Goal: Task Accomplishment & Management: Manage account settings

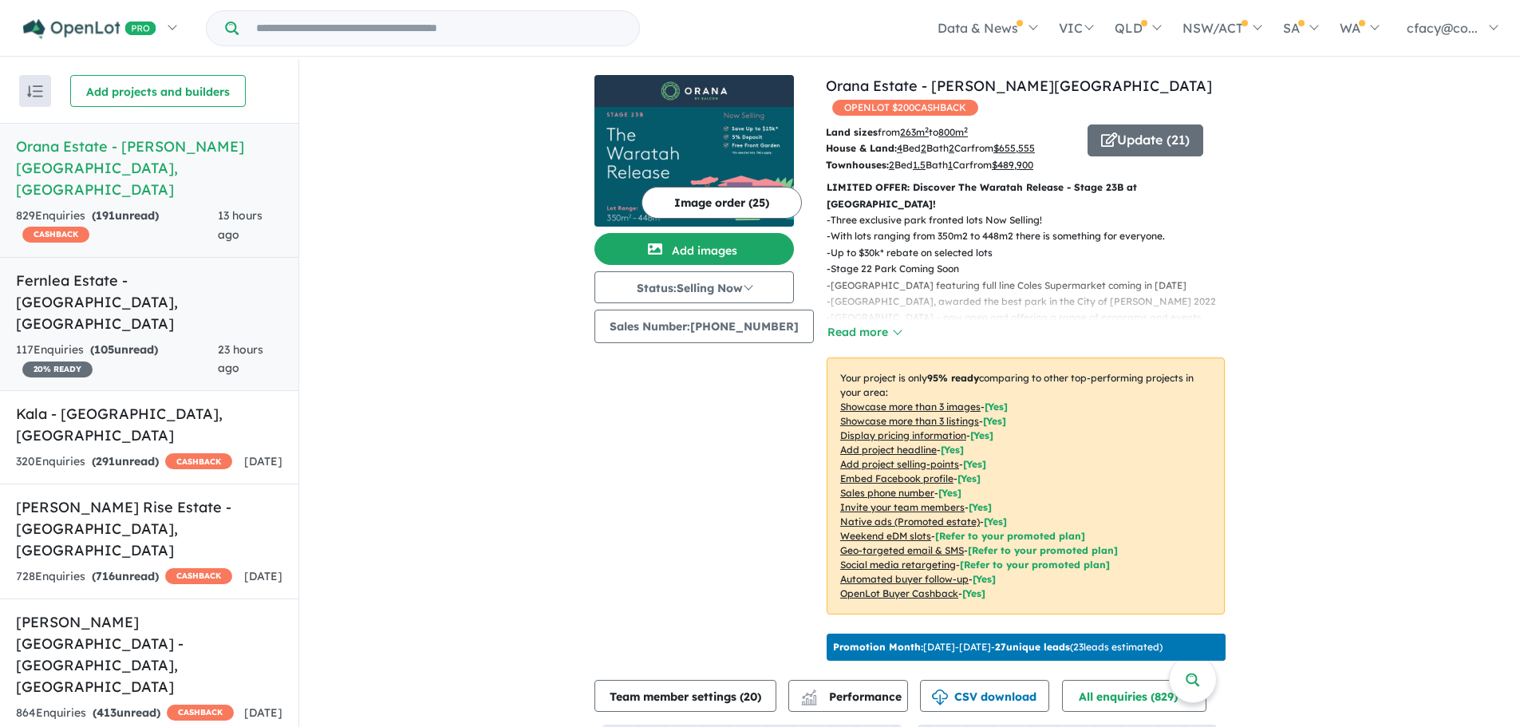
click at [80, 341] on div "117 Enquir ies ( 105 unread) 20 % READY" at bounding box center [117, 360] width 202 height 38
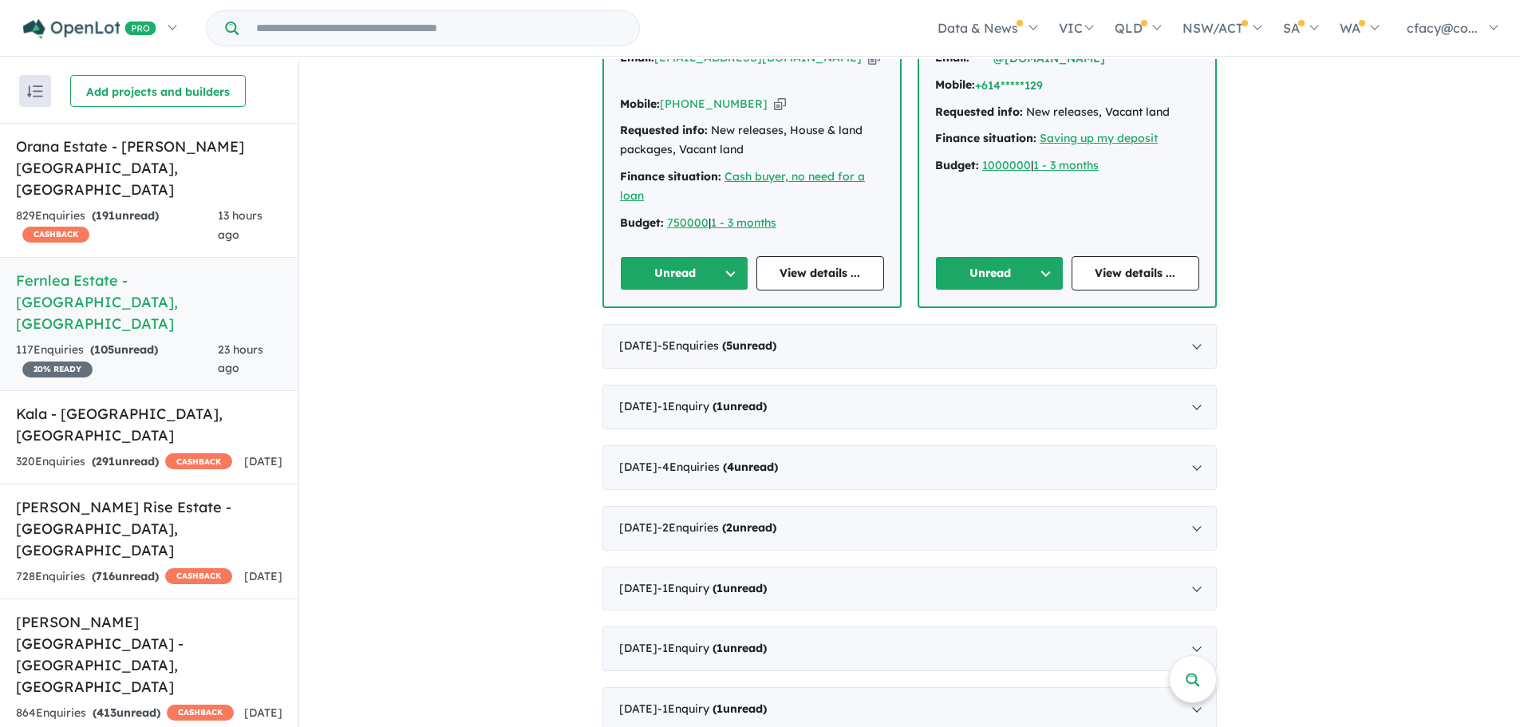
scroll to position [638, 0]
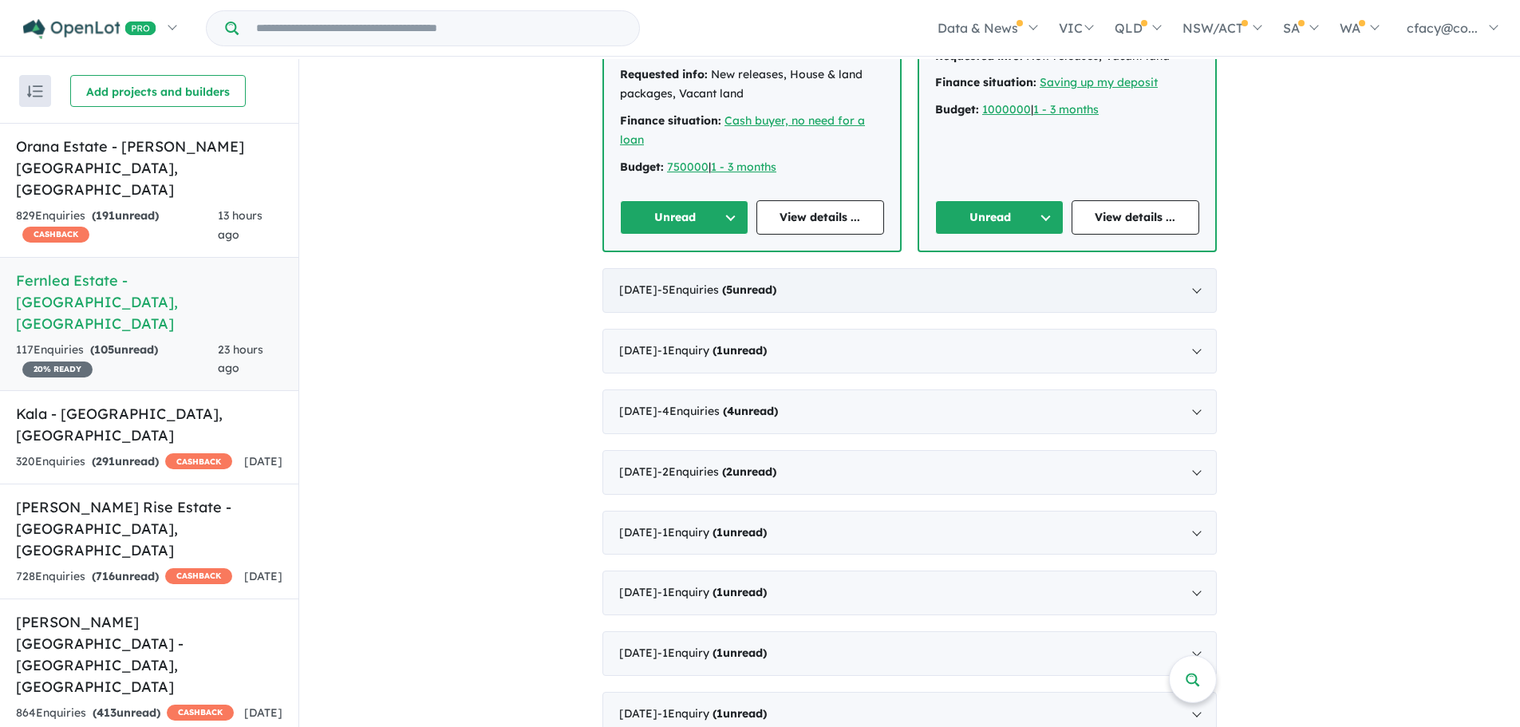
click at [758, 279] on div "[DATE] - 5 Enquir ies ( 5 unread)" at bounding box center [910, 290] width 614 height 45
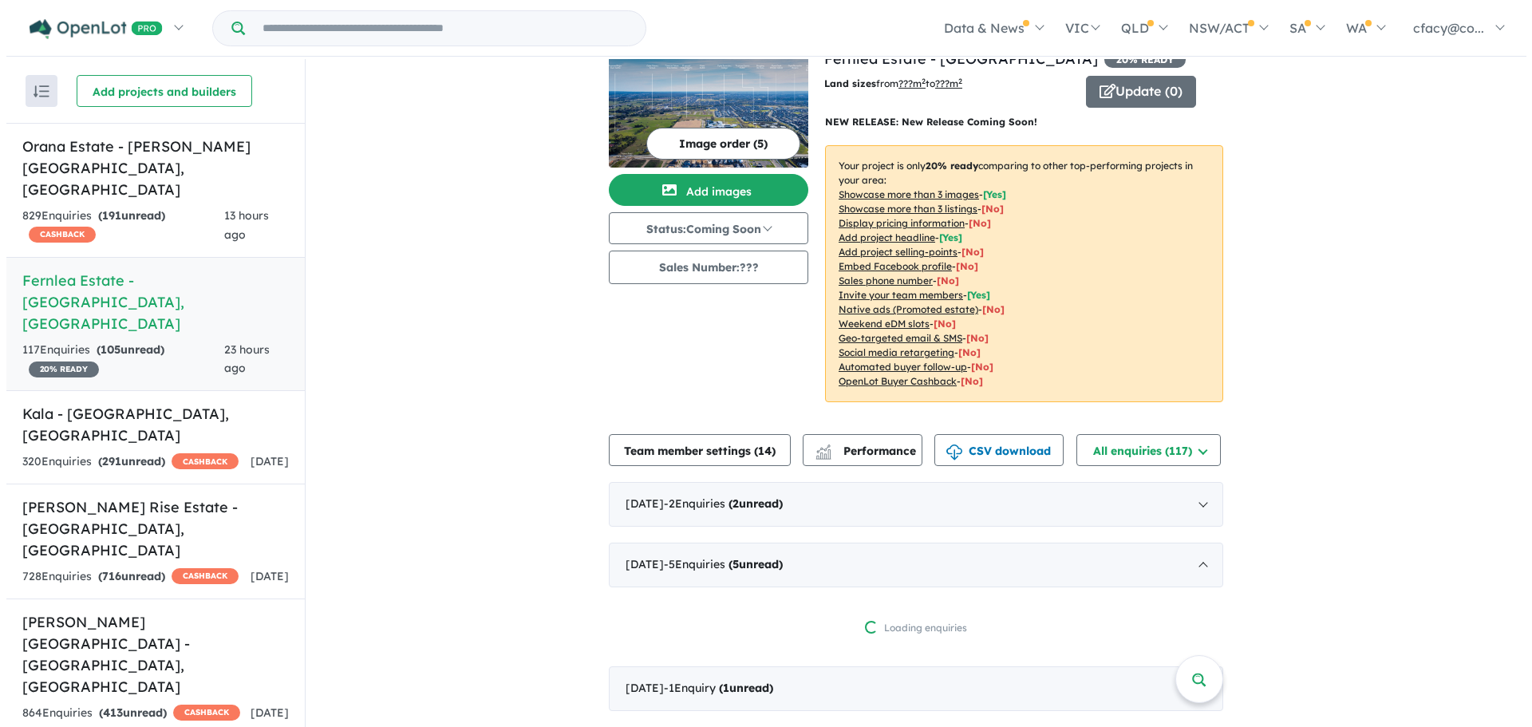
scroll to position [0, 0]
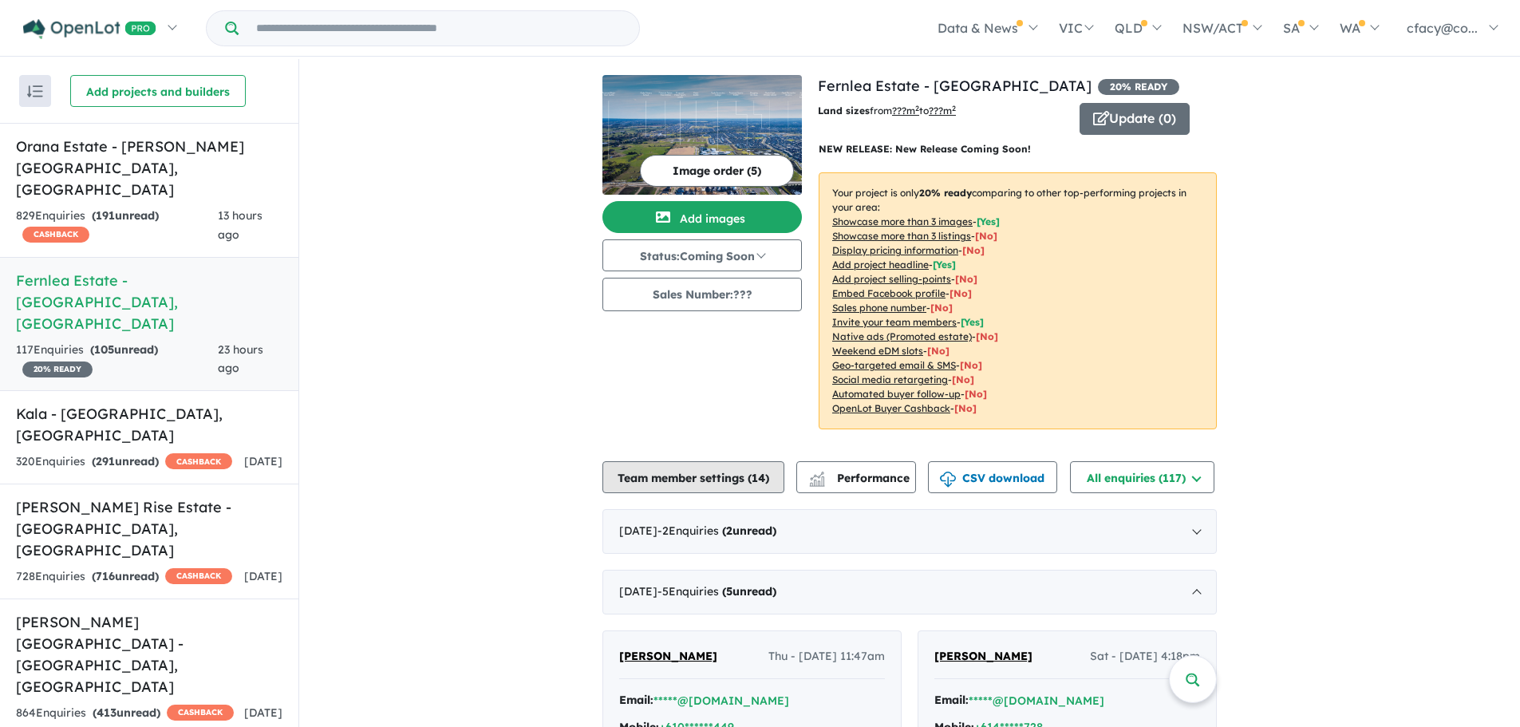
click at [737, 481] on button "Team member settings ( 14 )" at bounding box center [694, 477] width 182 height 32
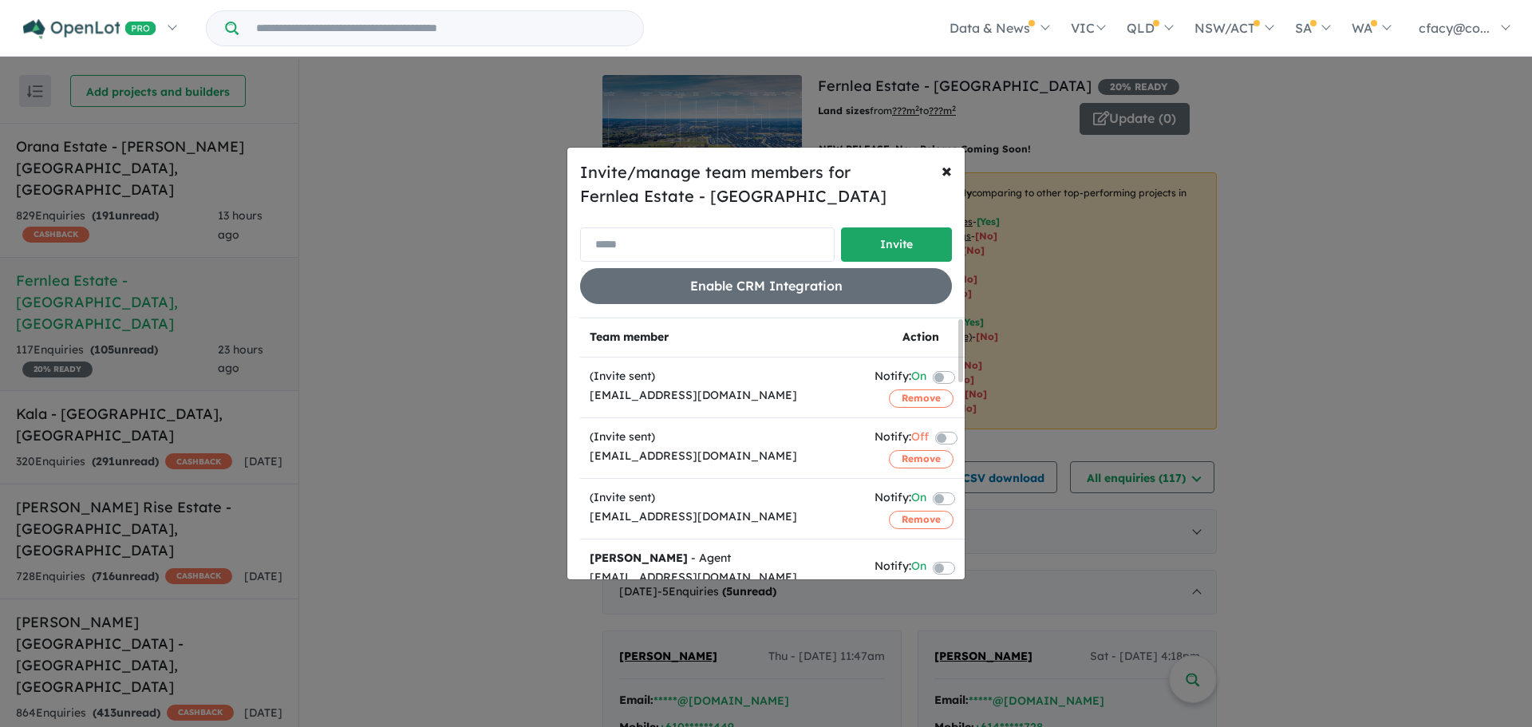
click at [762, 247] on input "email" at bounding box center [707, 244] width 255 height 34
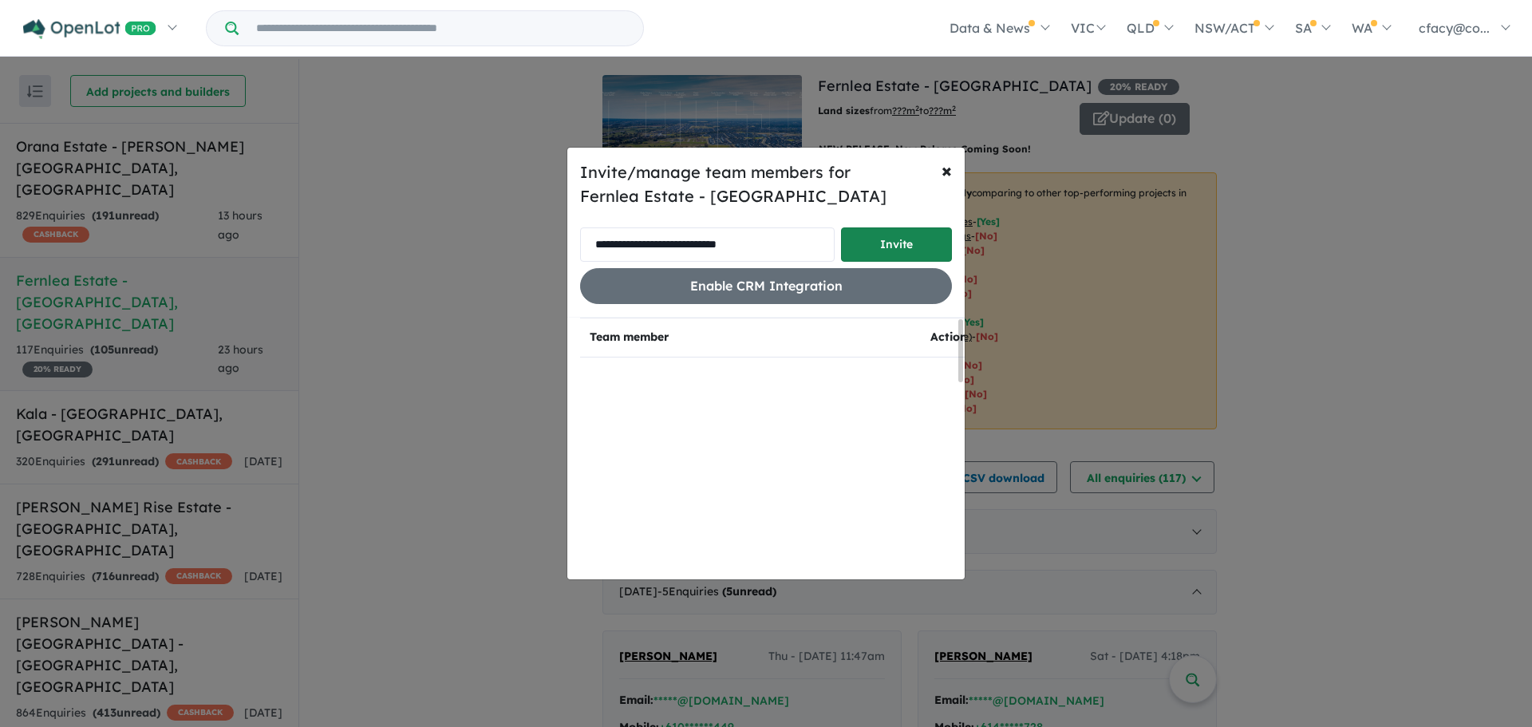
type input "**********"
click at [894, 247] on button "Invite" at bounding box center [896, 244] width 111 height 34
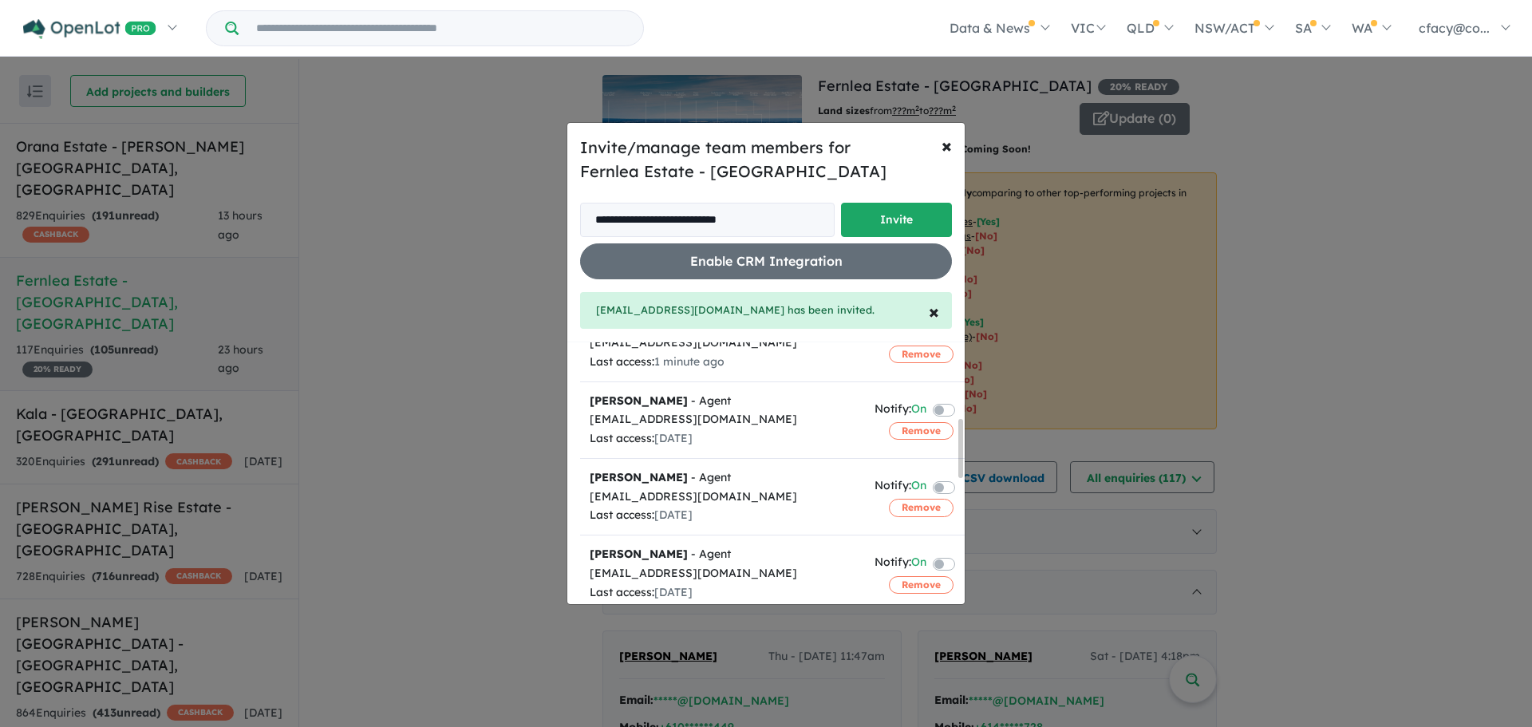
scroll to position [343, 0]
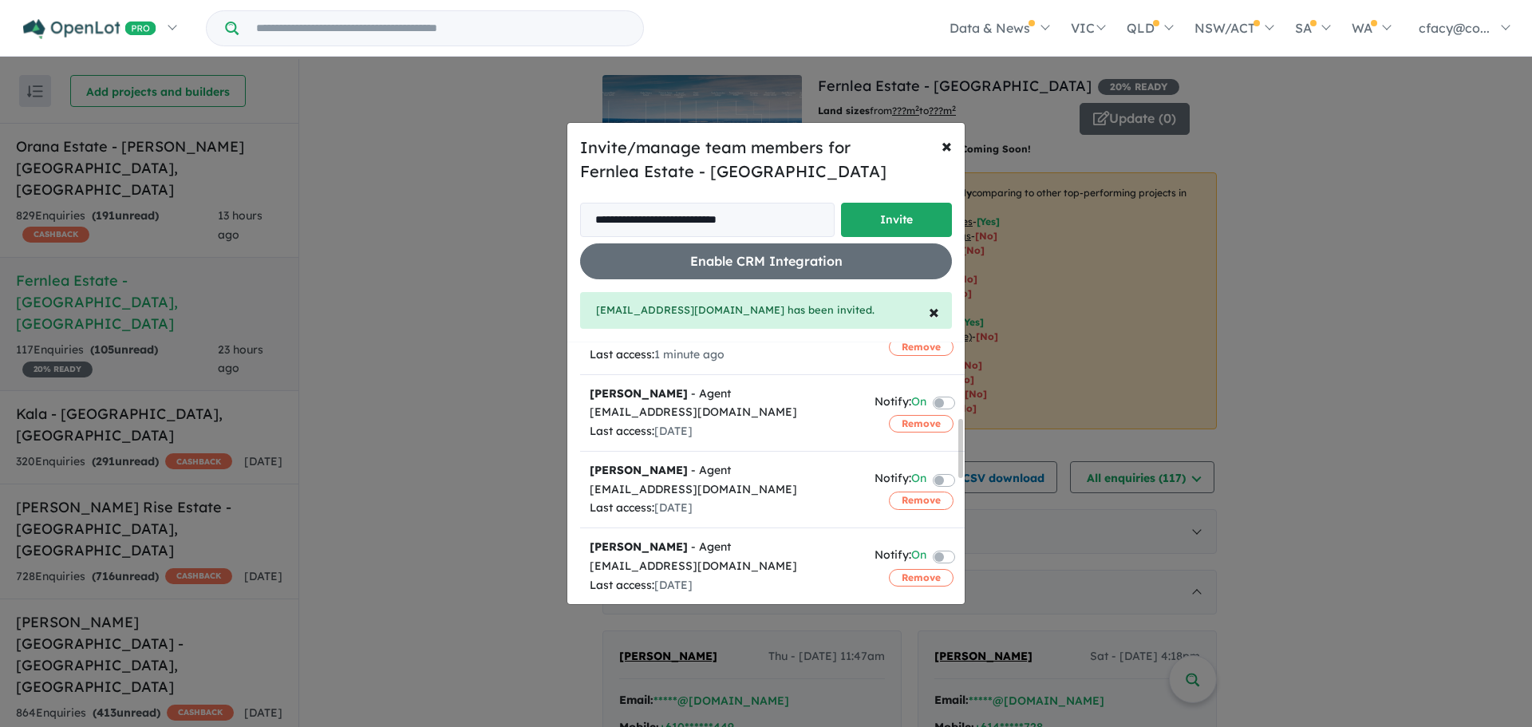
drag, startPoint x: 961, startPoint y: 351, endPoint x: 966, endPoint y: 428, distance: 76.8
click at [966, 428] on div "**********" at bounding box center [766, 363] width 1532 height 727
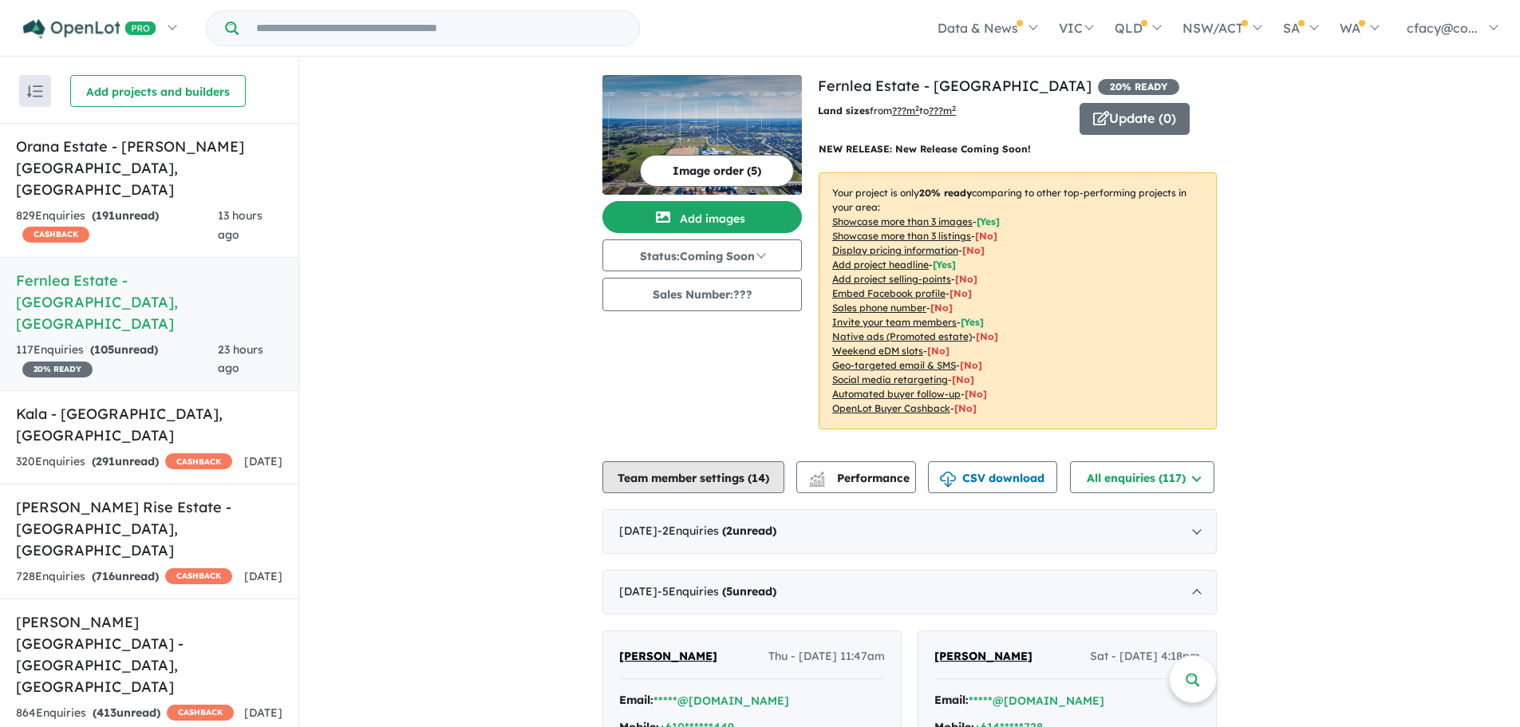
click at [714, 478] on button "Team member settings ( 14 )" at bounding box center [694, 477] width 182 height 32
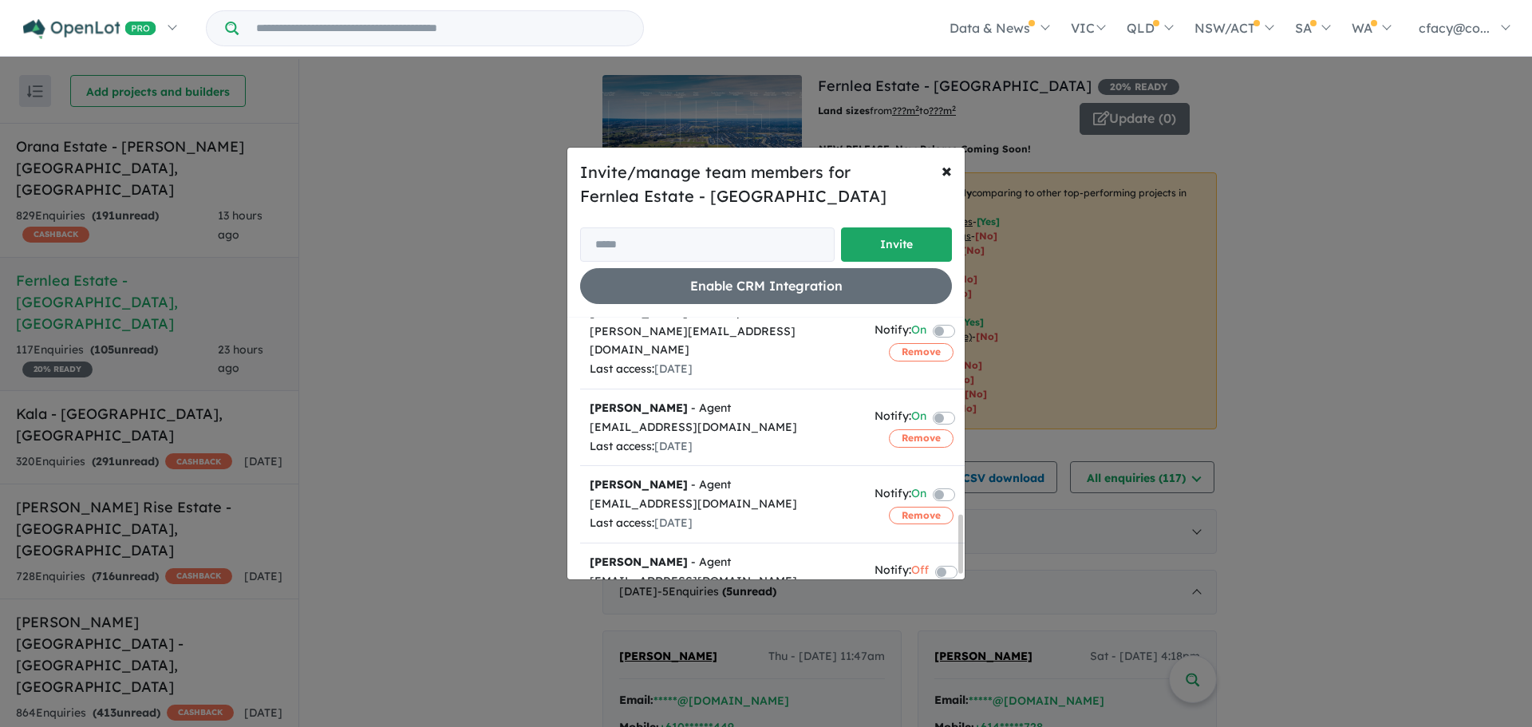
scroll to position [895, 0]
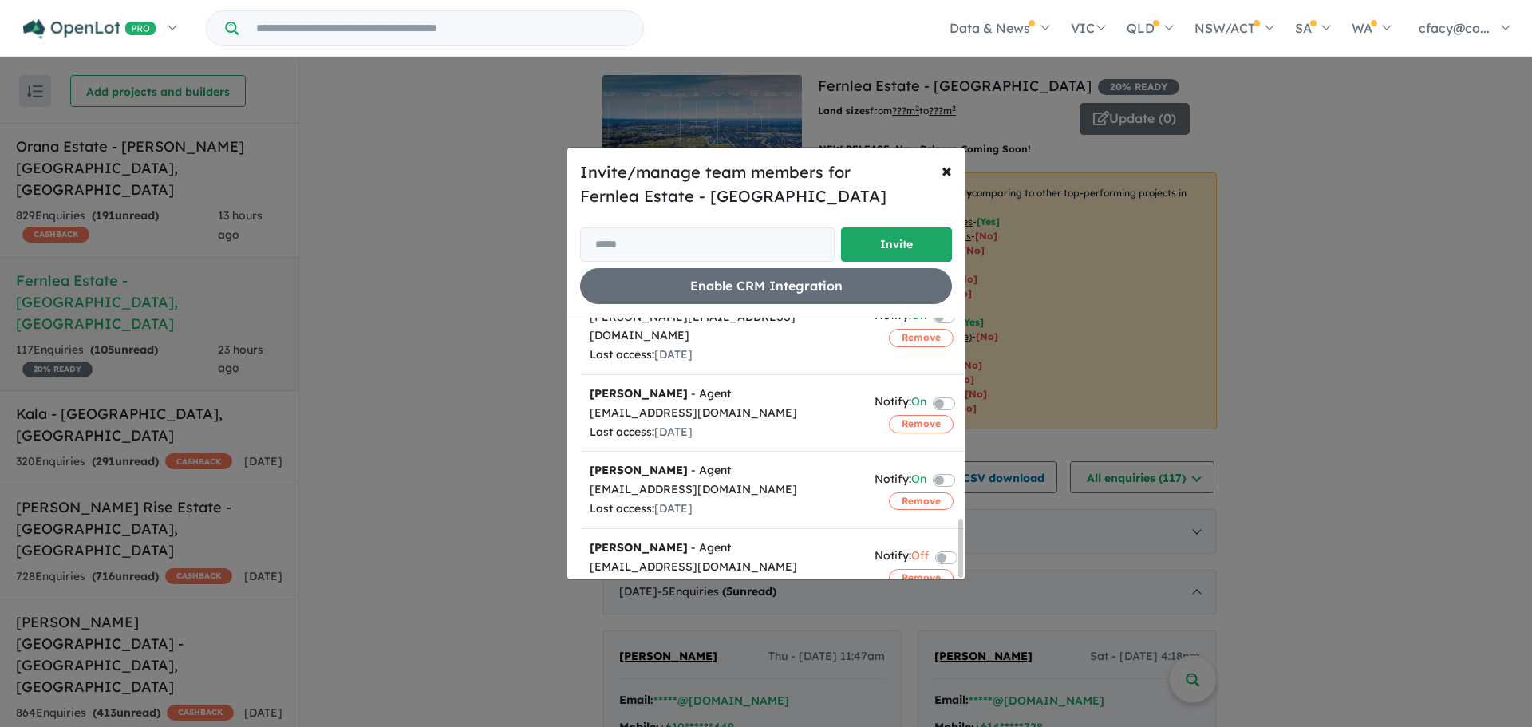
drag, startPoint x: 959, startPoint y: 351, endPoint x: 959, endPoint y: 569, distance: 217.9
click at [959, 569] on div at bounding box center [960, 548] width 5 height 59
click at [902, 492] on button "Remove" at bounding box center [921, 501] width 65 height 18
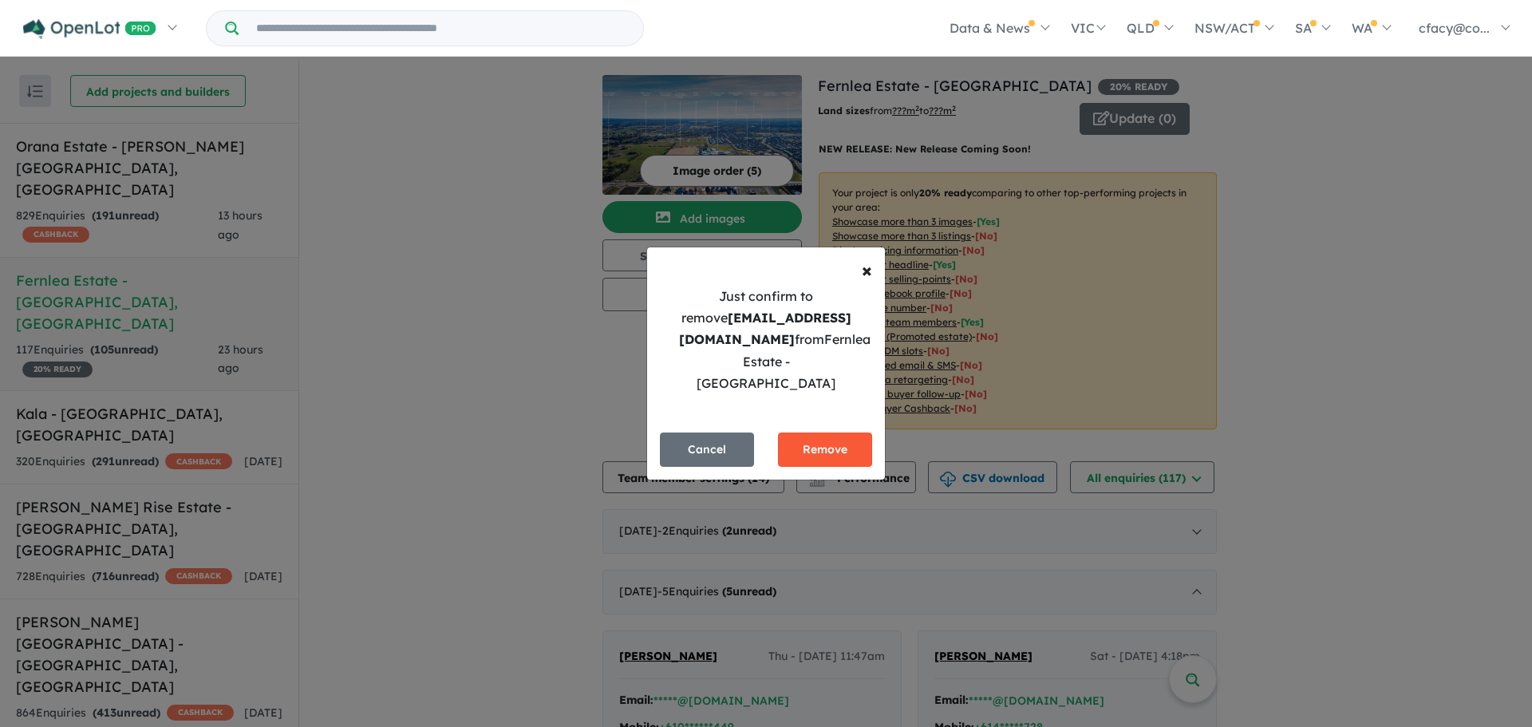
click at [821, 433] on button "Remove" at bounding box center [825, 450] width 94 height 34
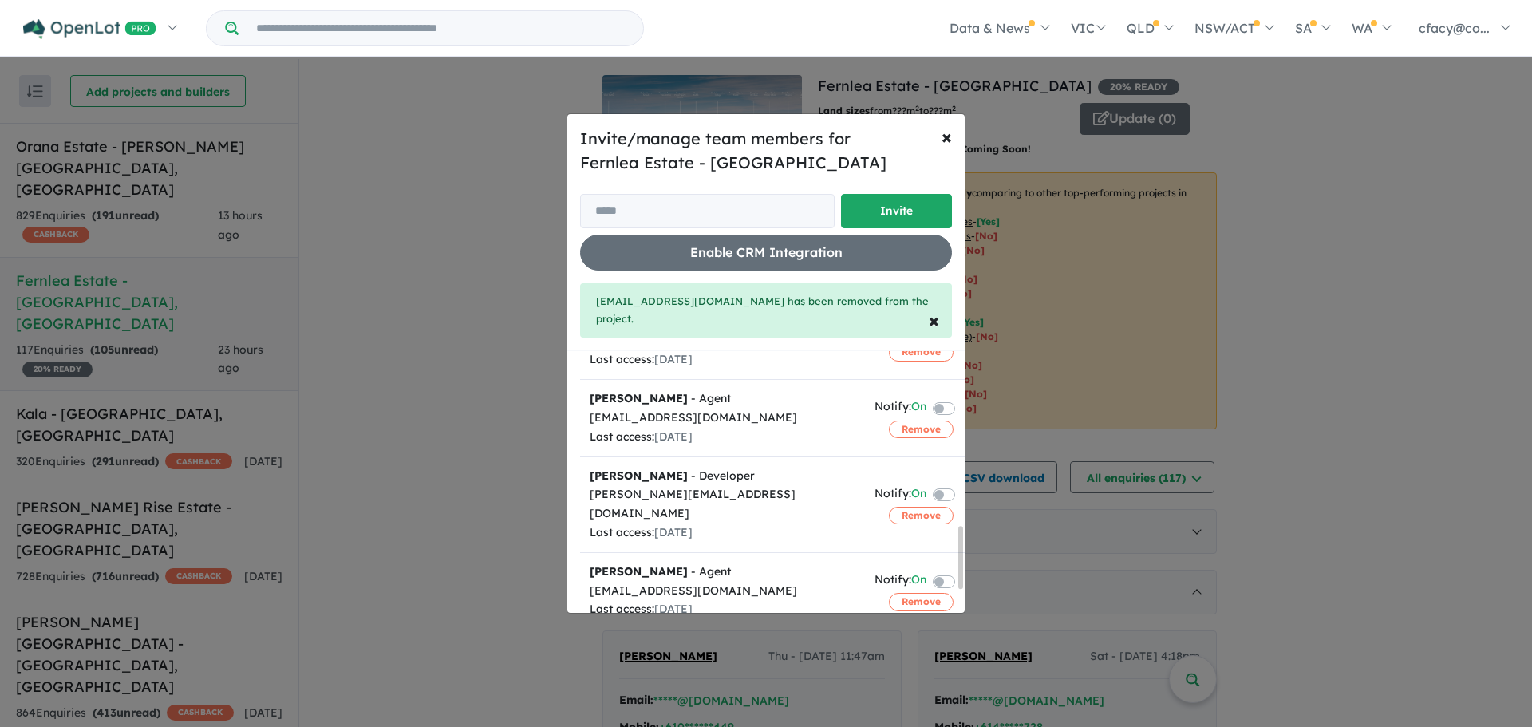
scroll to position [818, 0]
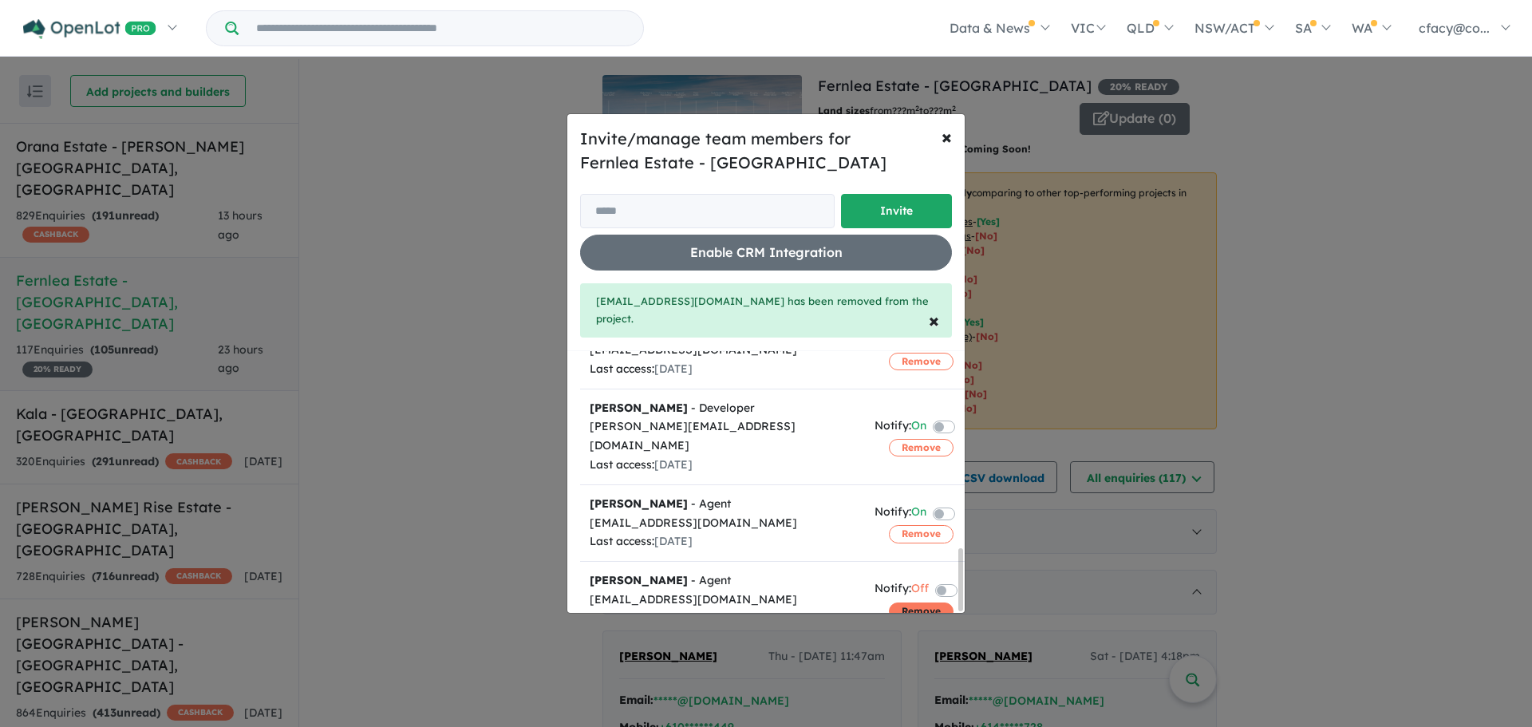
click at [911, 603] on button "Remove" at bounding box center [921, 612] width 65 height 18
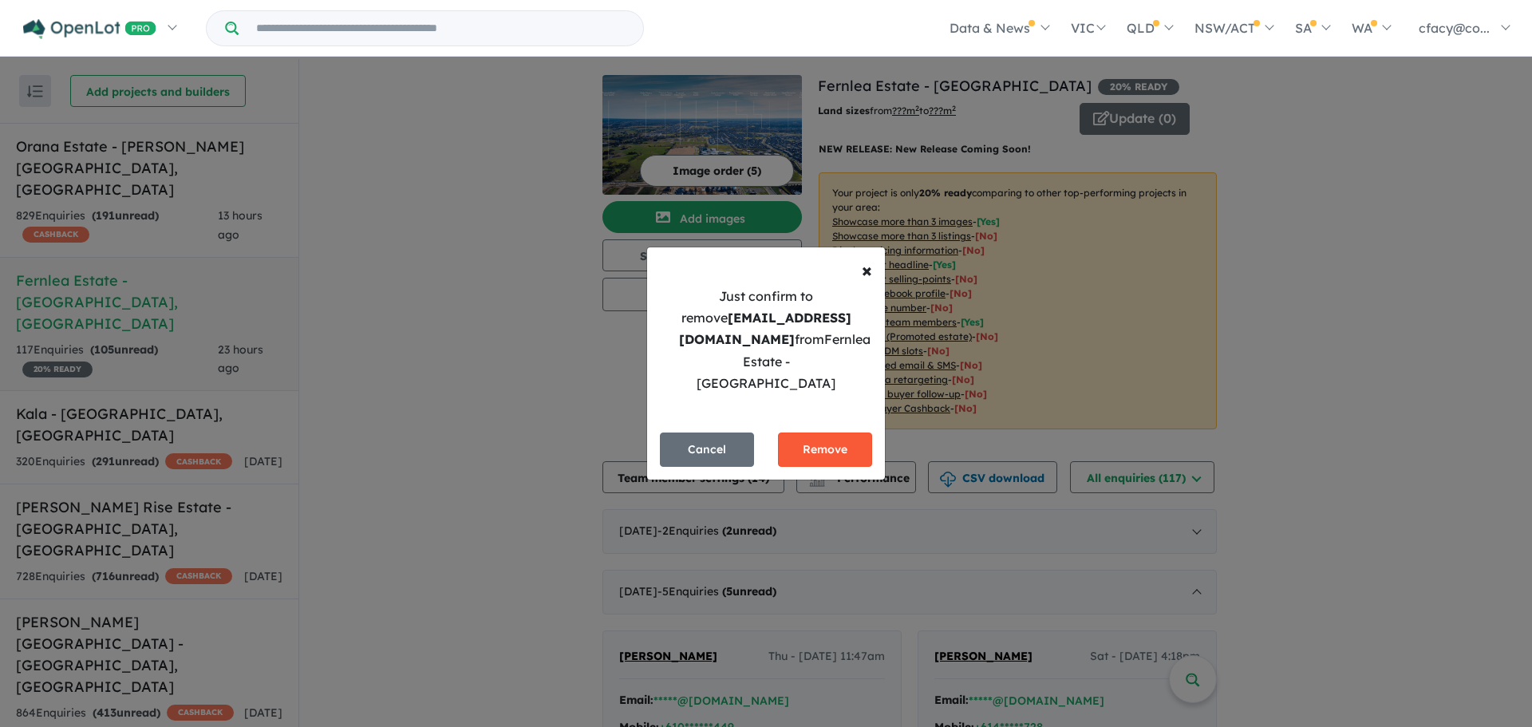
click at [825, 433] on button "Remove" at bounding box center [825, 450] width 94 height 34
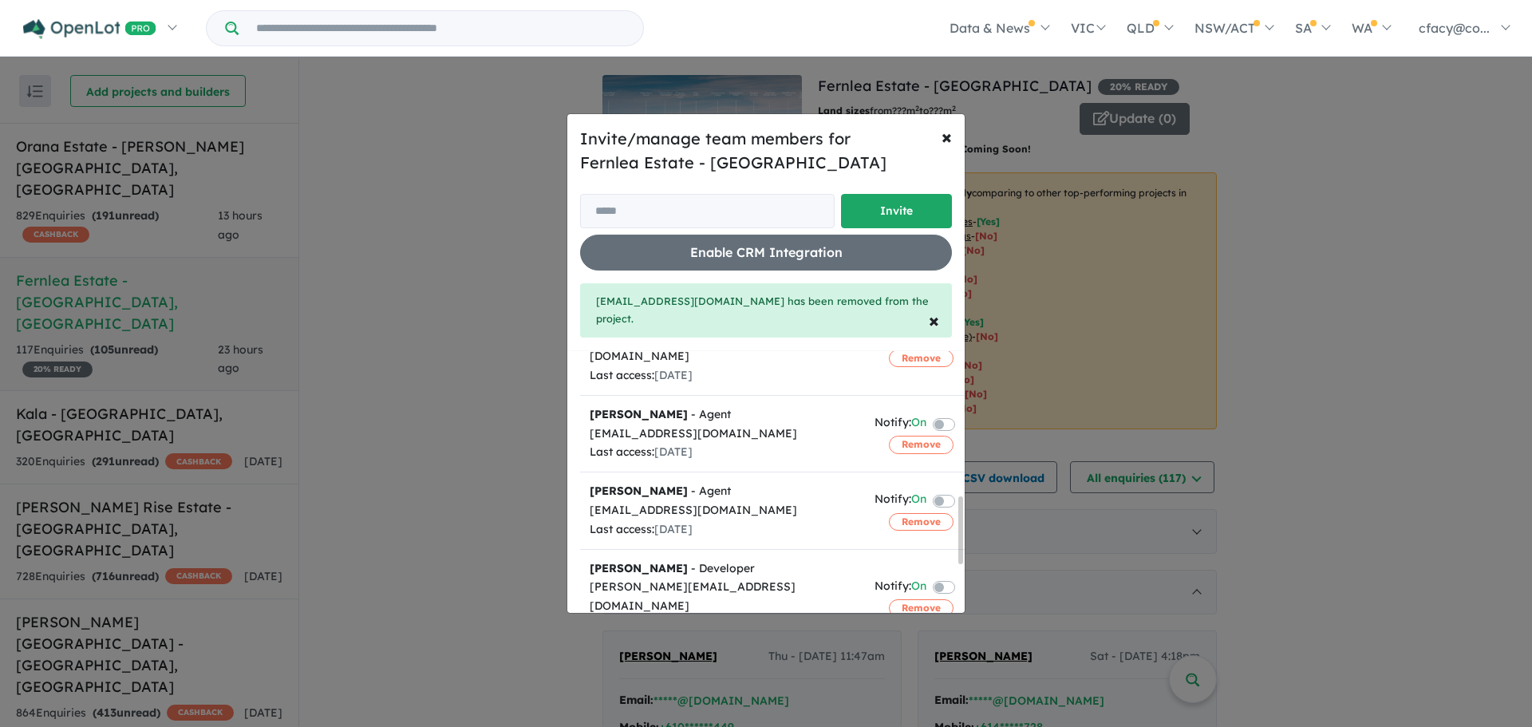
scroll to position [741, 0]
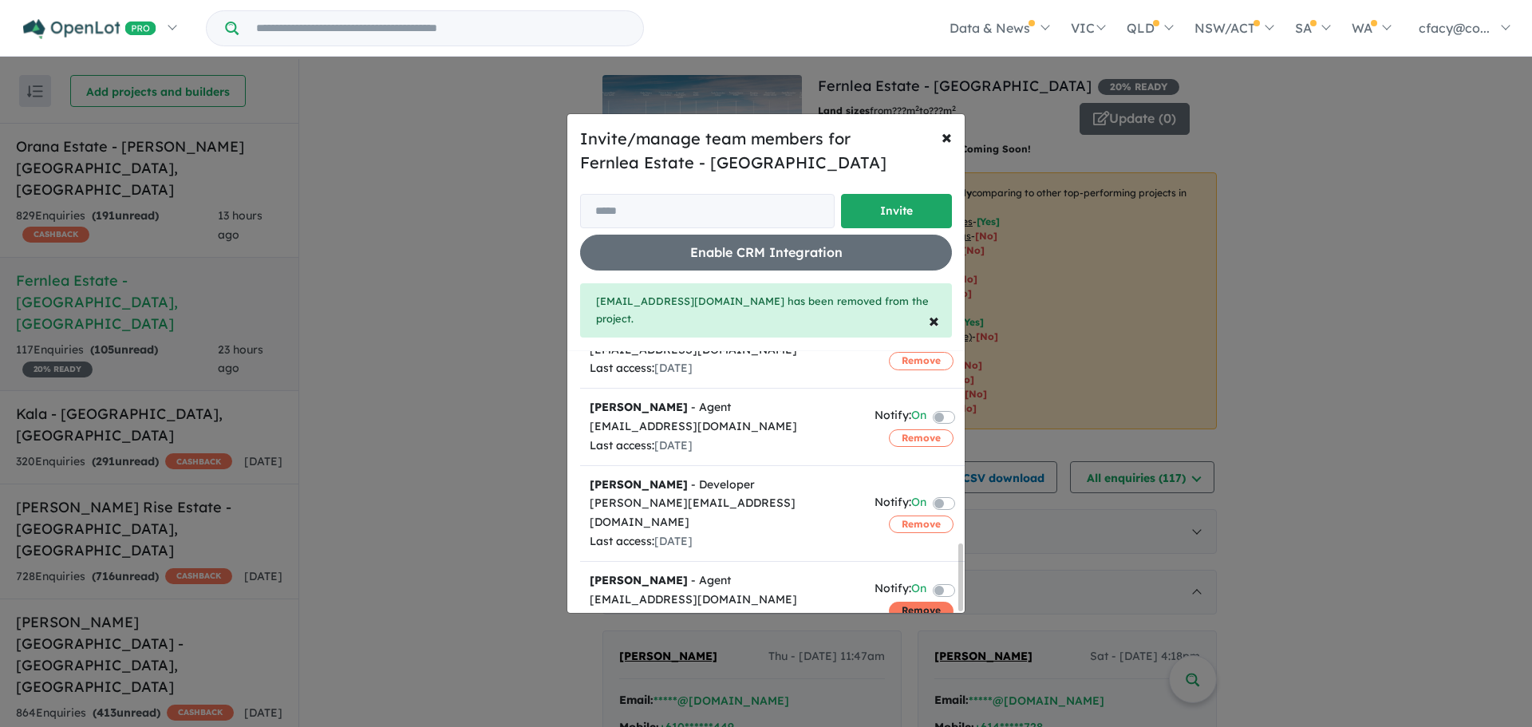
click at [889, 602] on button "Remove" at bounding box center [921, 611] width 65 height 18
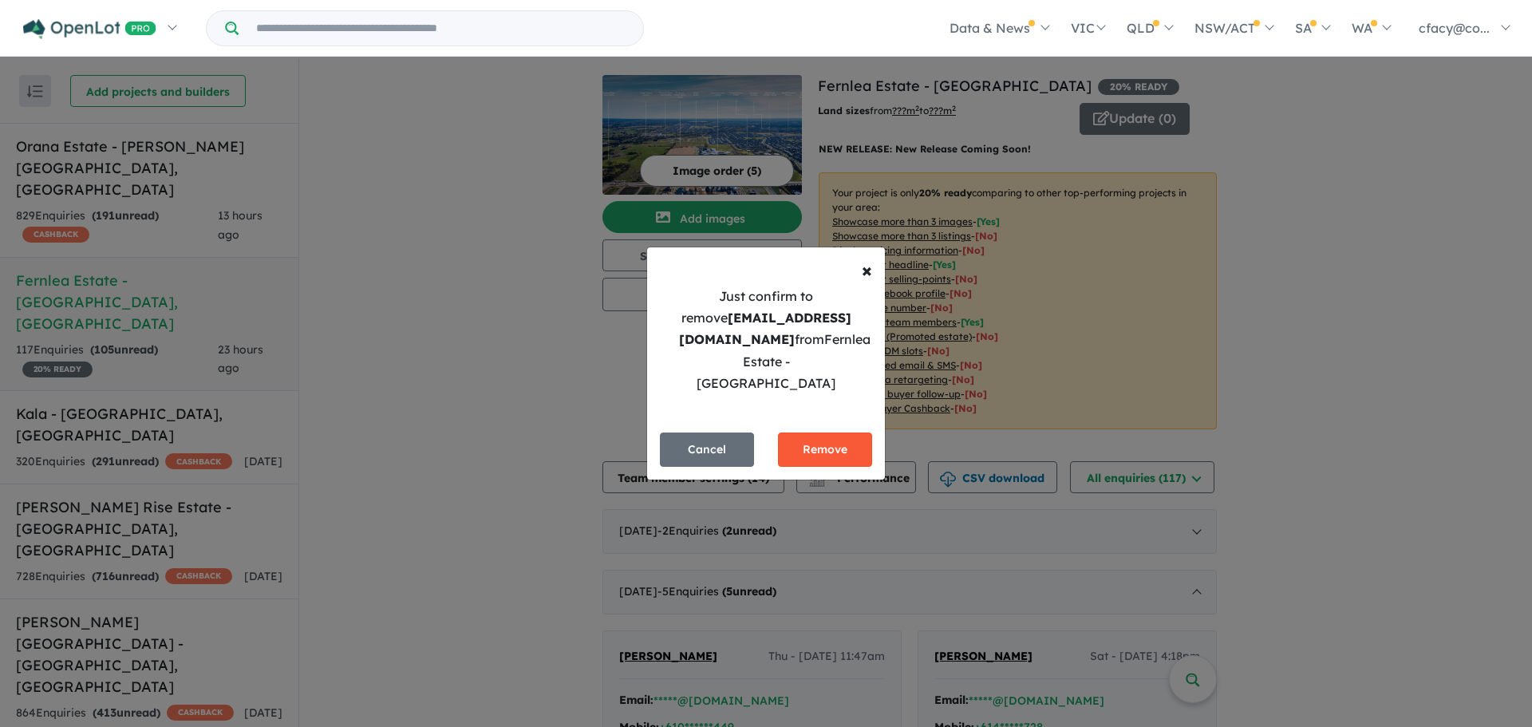
click at [825, 433] on button "Remove" at bounding box center [825, 450] width 94 height 34
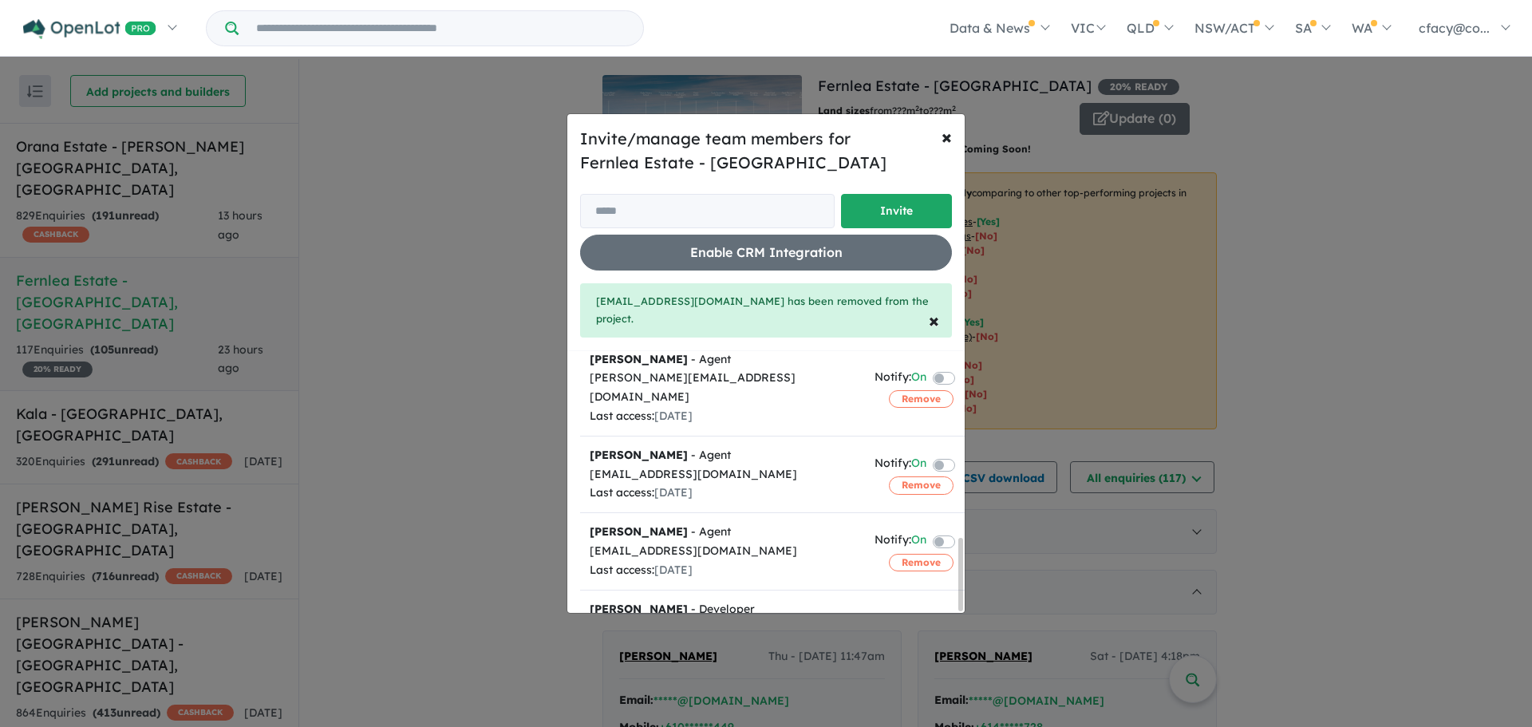
scroll to position [664, 0]
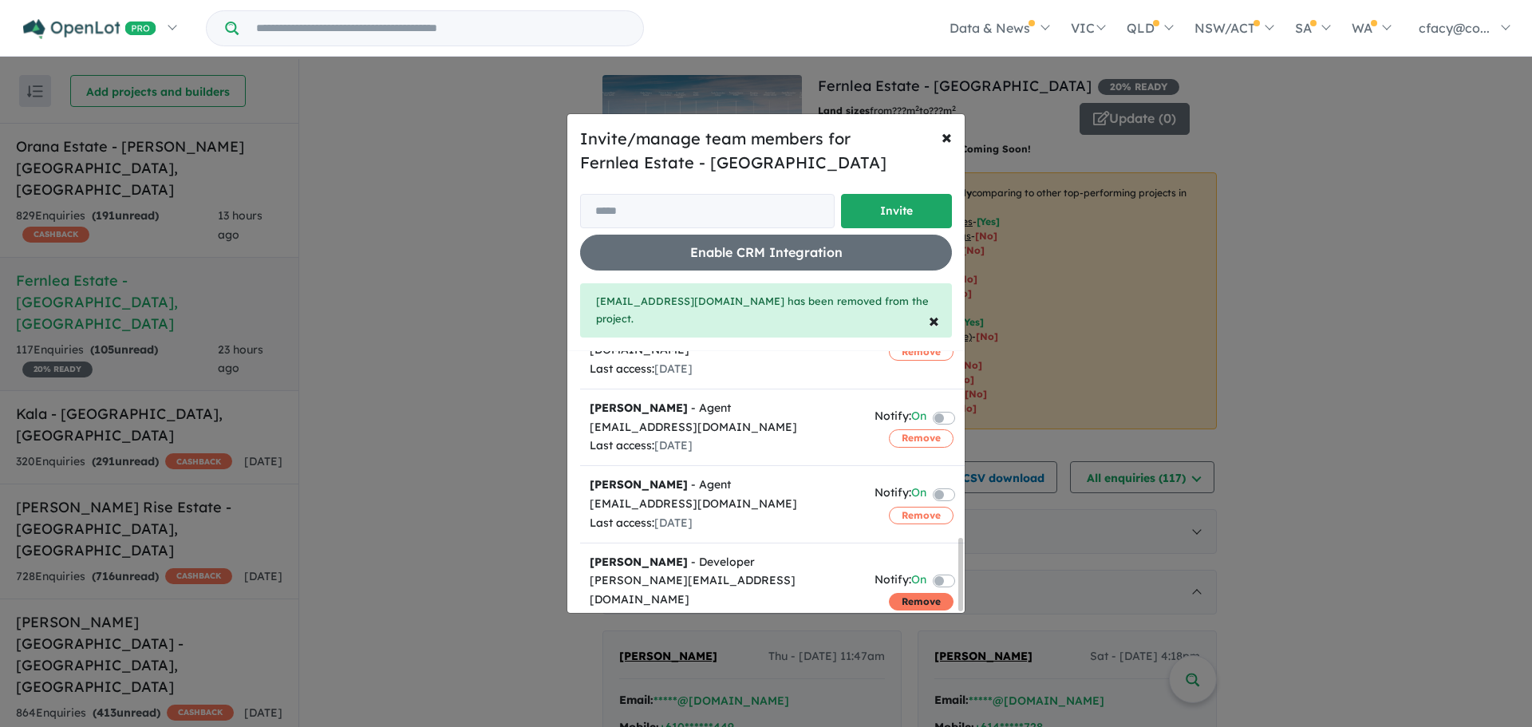
click at [913, 593] on button "Remove" at bounding box center [921, 602] width 65 height 18
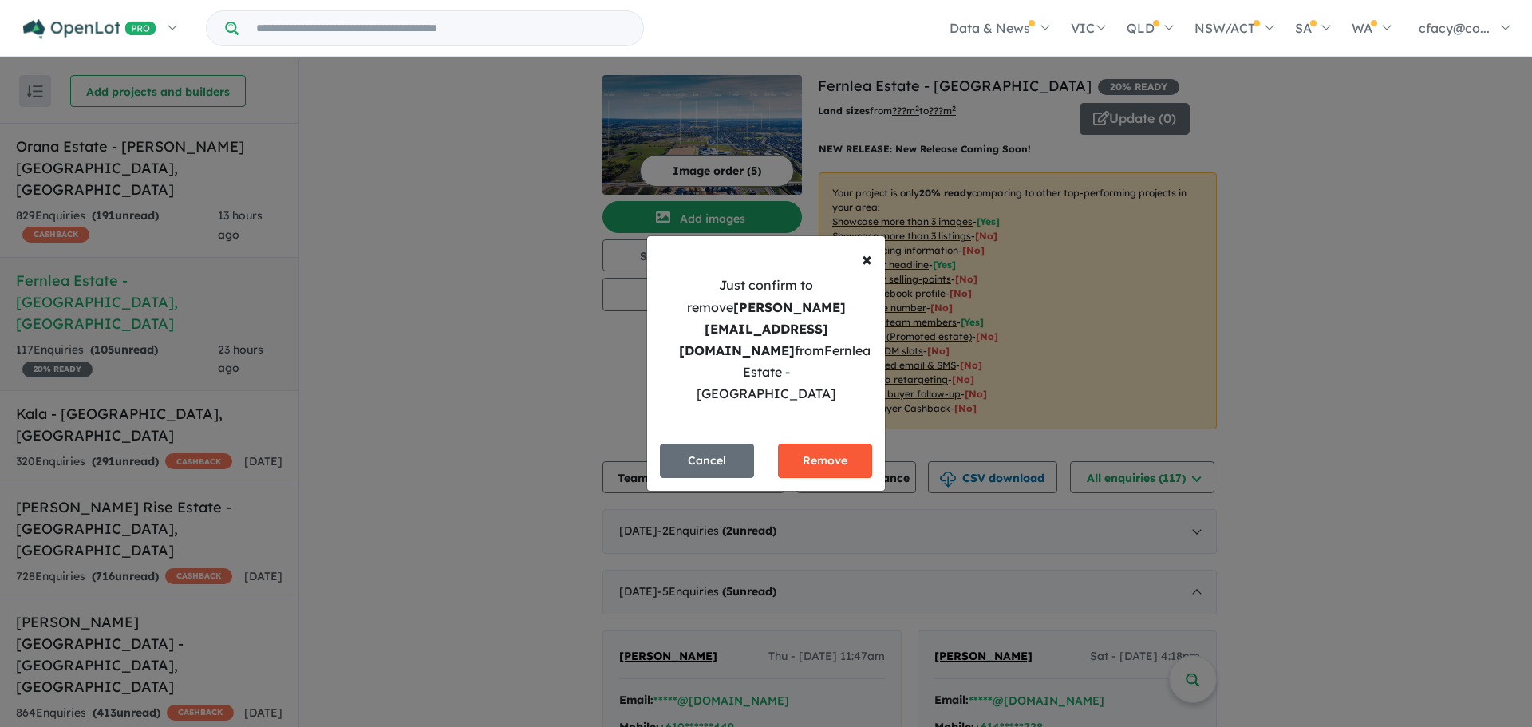
click at [831, 444] on button "Remove" at bounding box center [825, 461] width 94 height 34
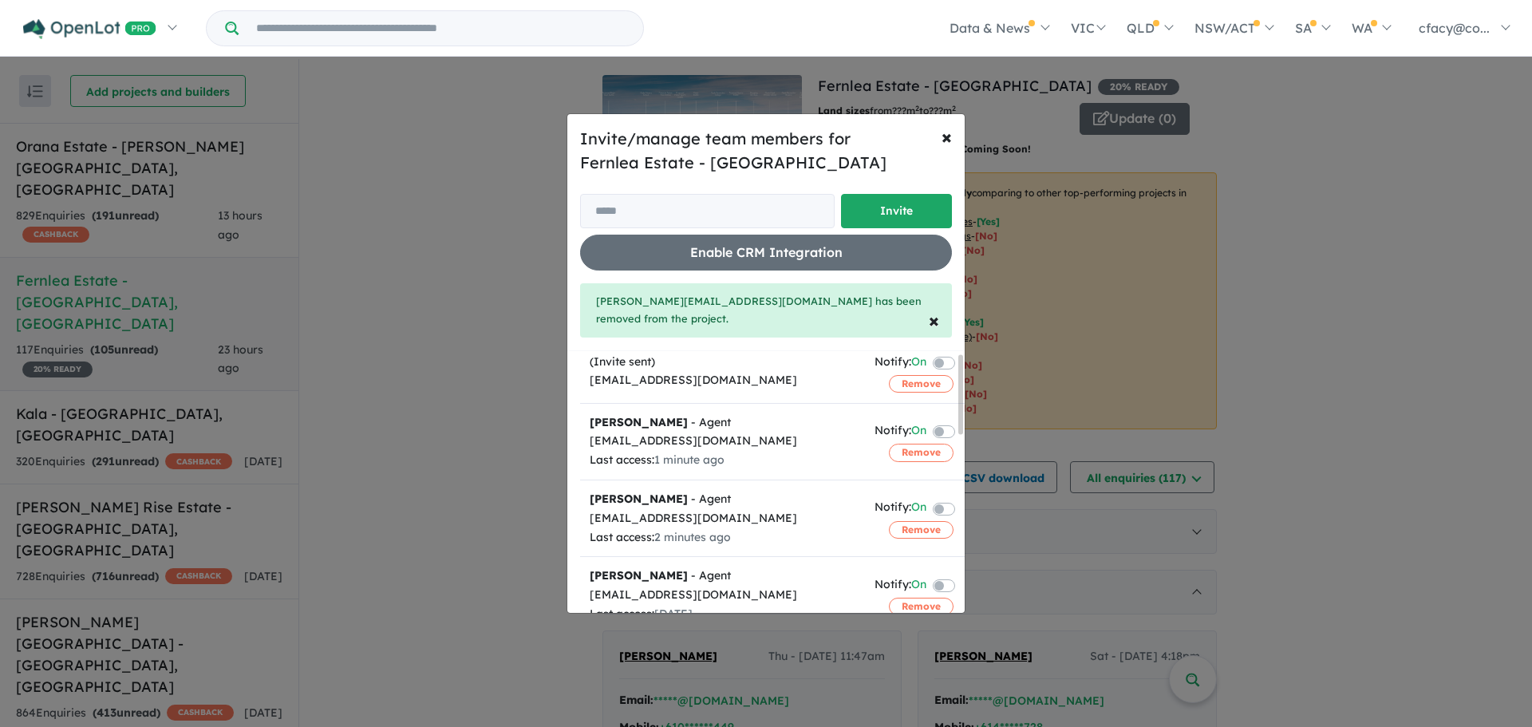
scroll to position [587, 0]
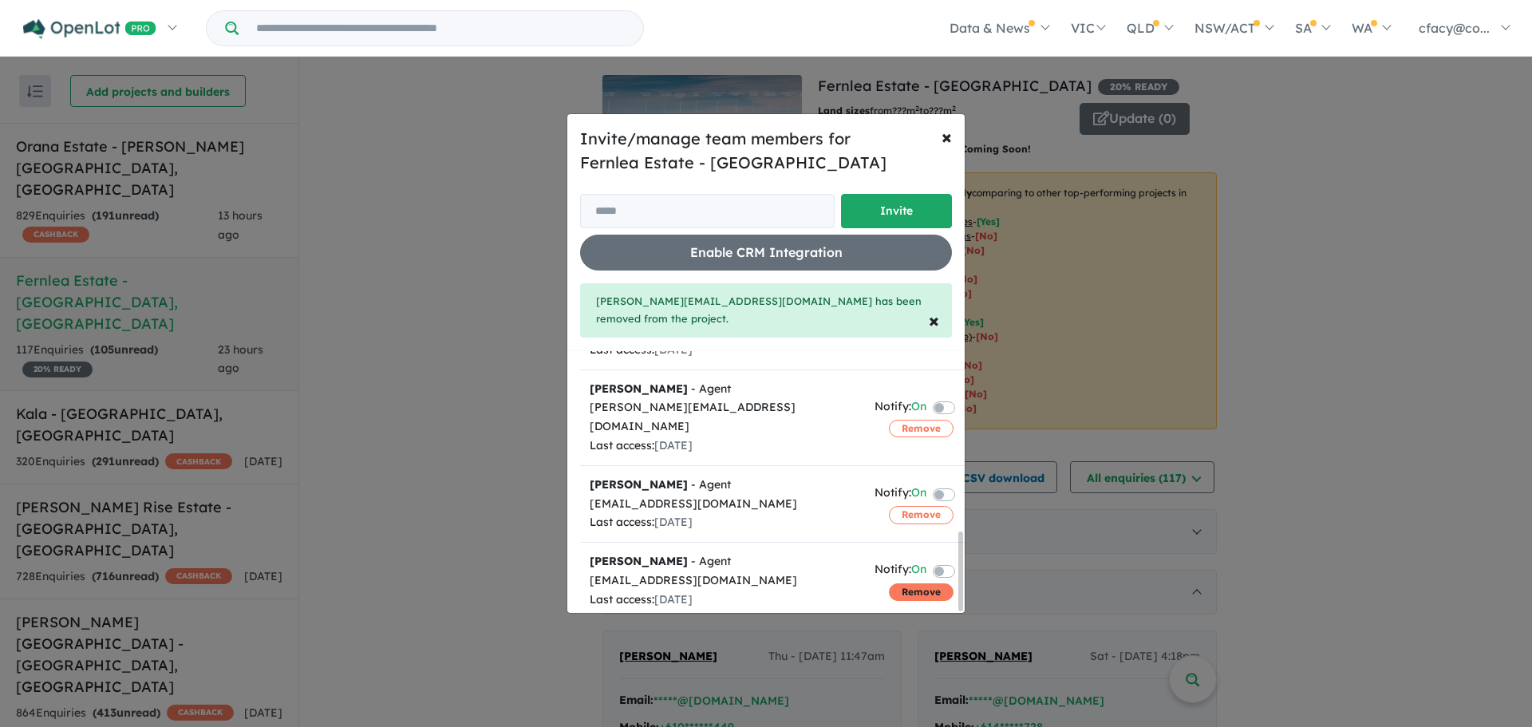
click at [907, 583] on button "Remove" at bounding box center [921, 592] width 65 height 18
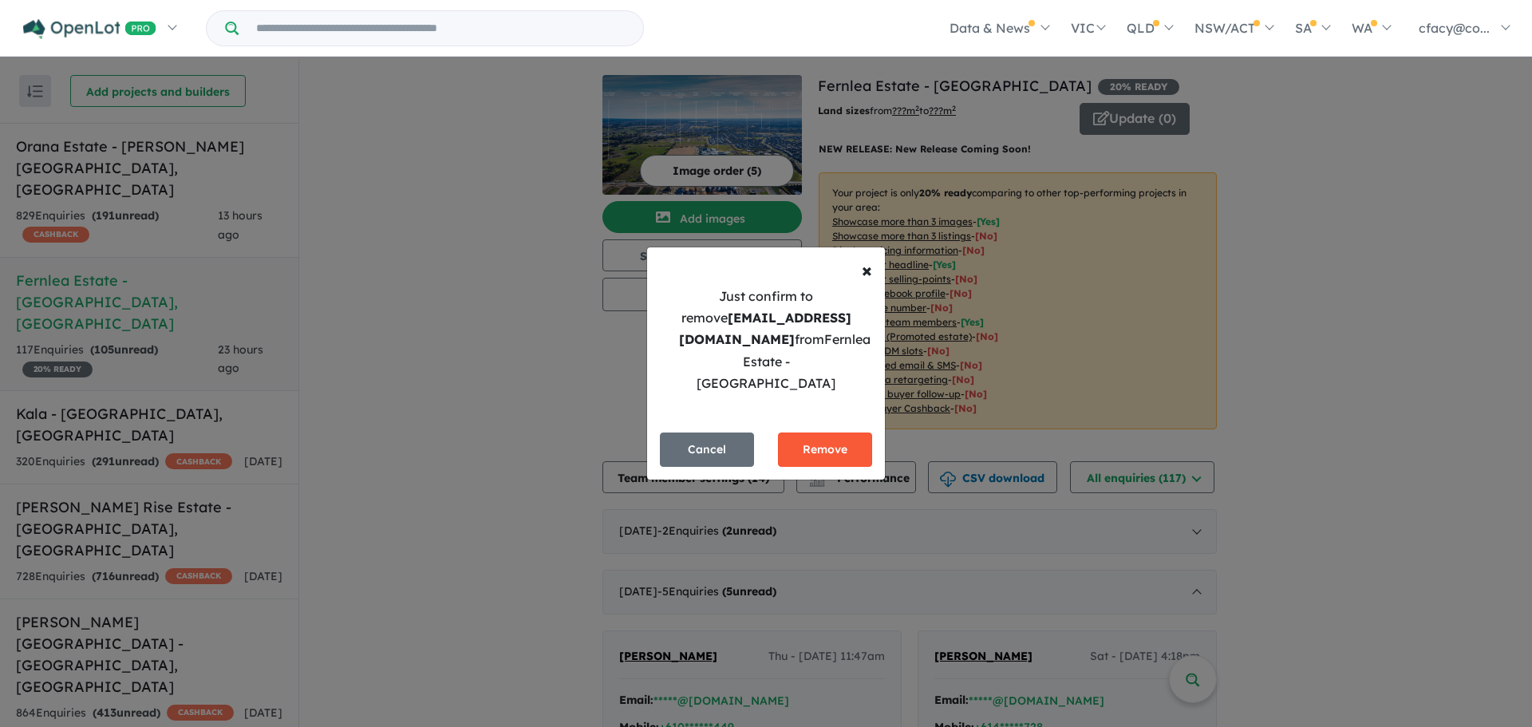
click at [834, 433] on button "Remove" at bounding box center [825, 450] width 94 height 34
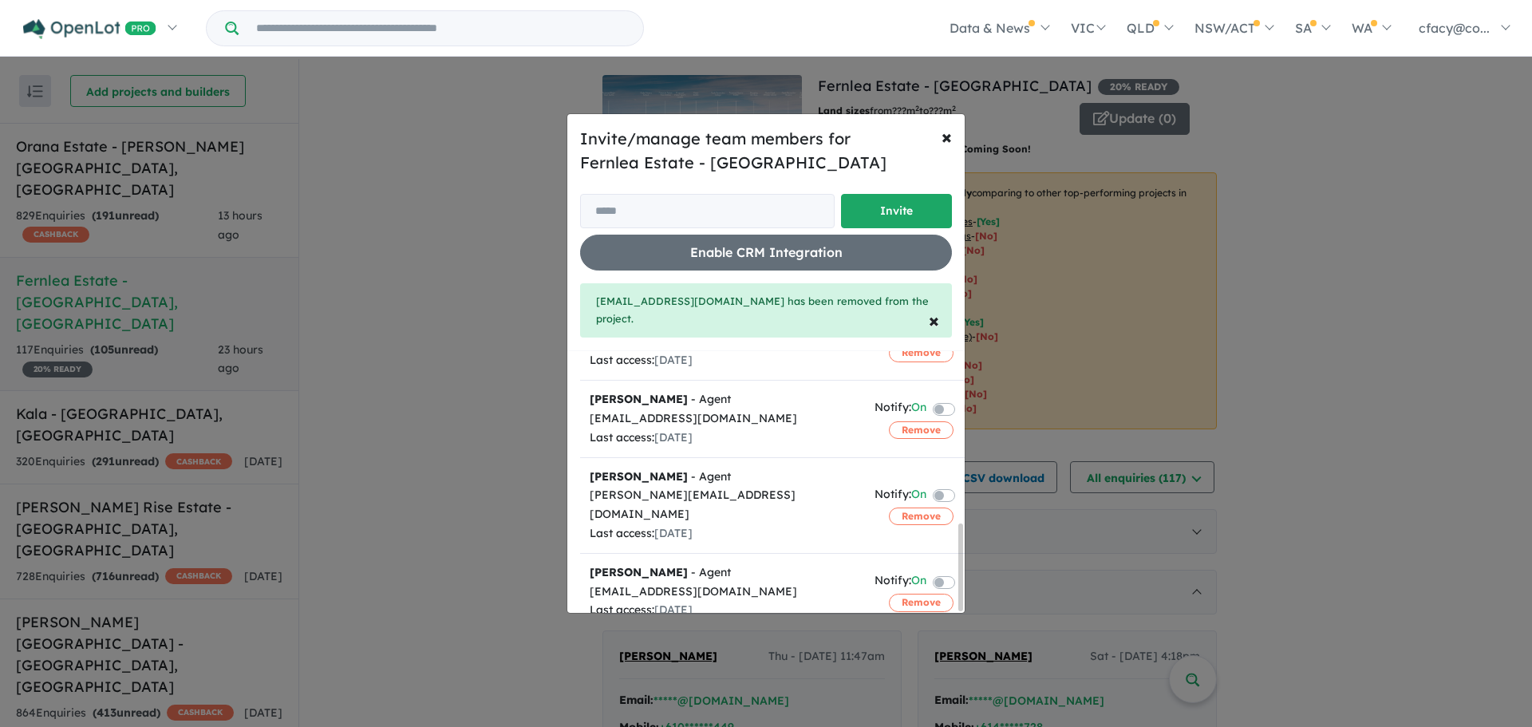
scroll to position [510, 0]
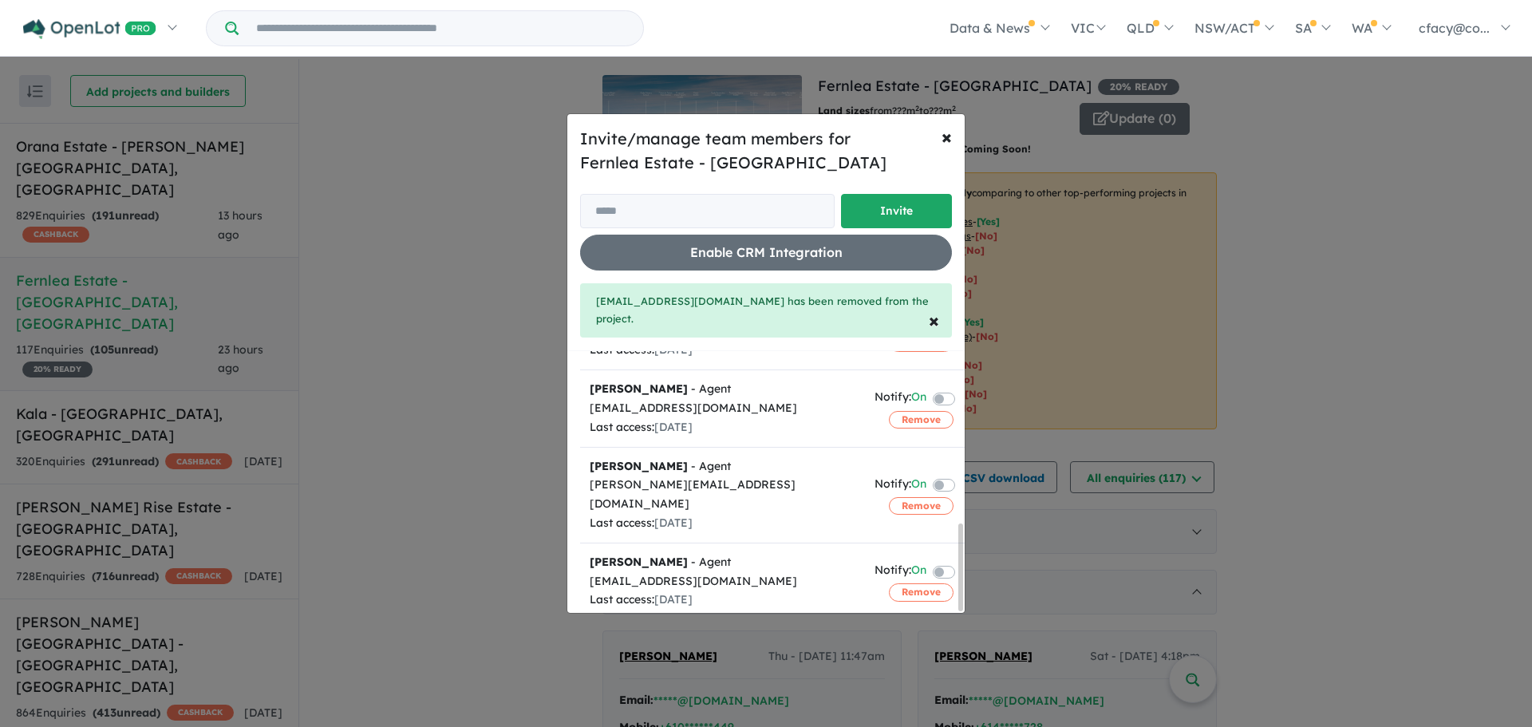
click at [962, 561] on label at bounding box center [963, 570] width 3 height 19
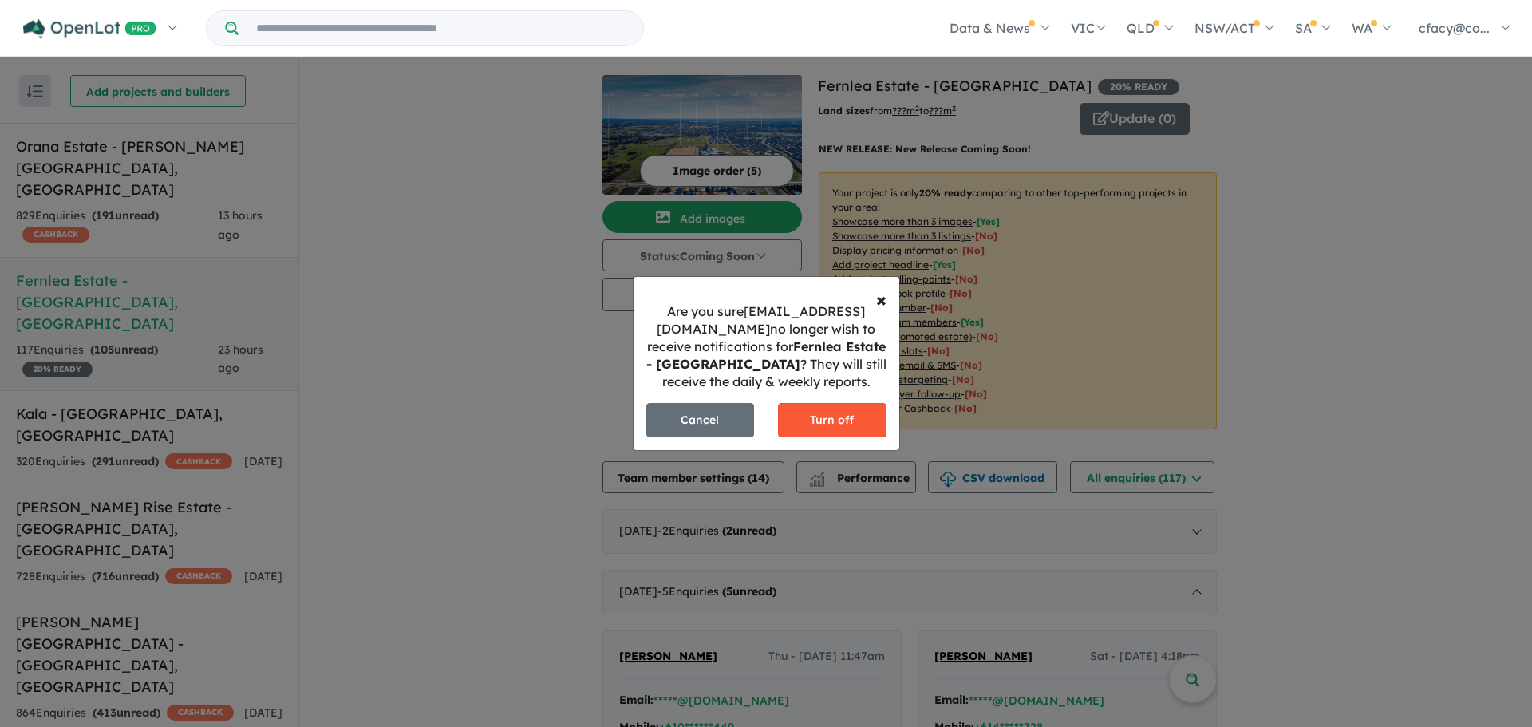
click at [815, 419] on button "Turn off" at bounding box center [832, 420] width 109 height 34
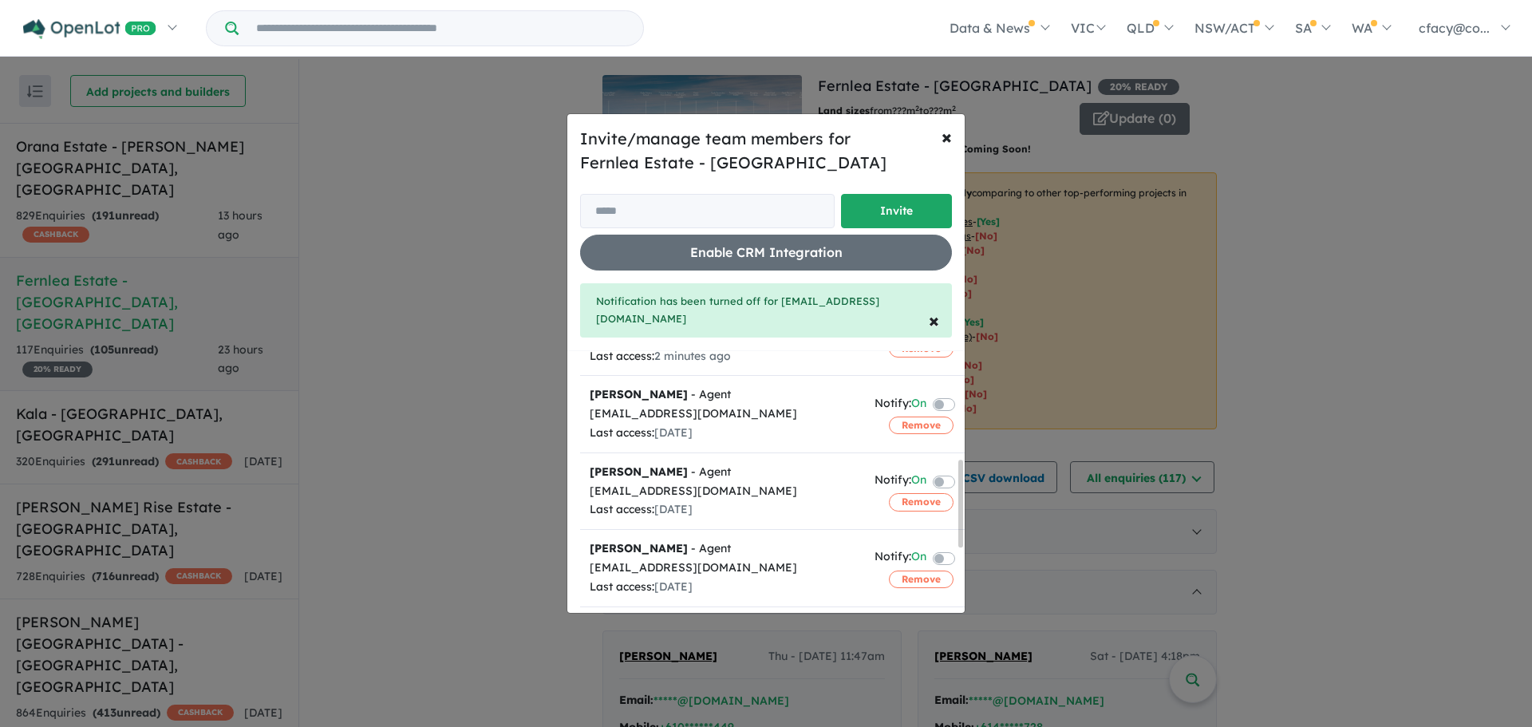
scroll to position [271, 0]
click at [893, 496] on button "Remove" at bounding box center [921, 505] width 65 height 18
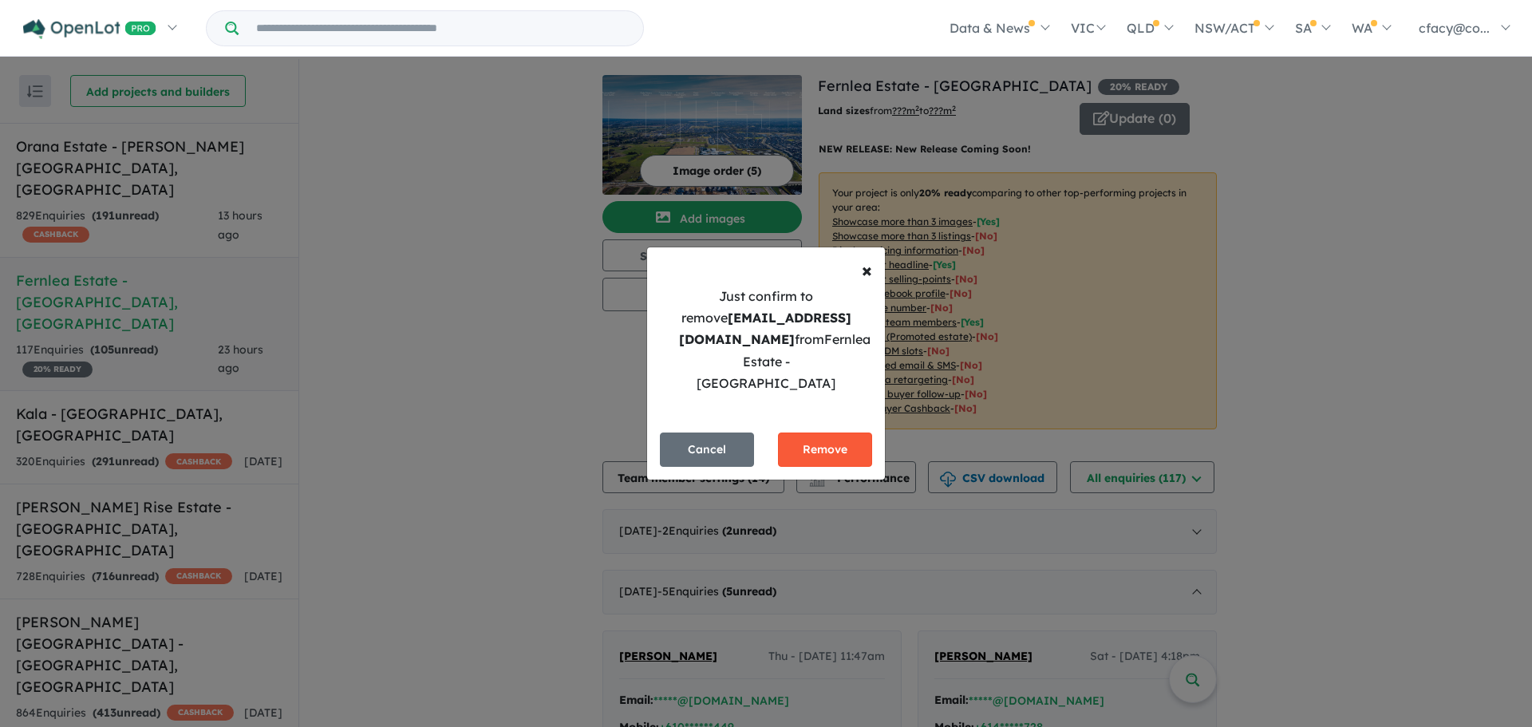
click at [816, 433] on button "Remove" at bounding box center [825, 450] width 94 height 34
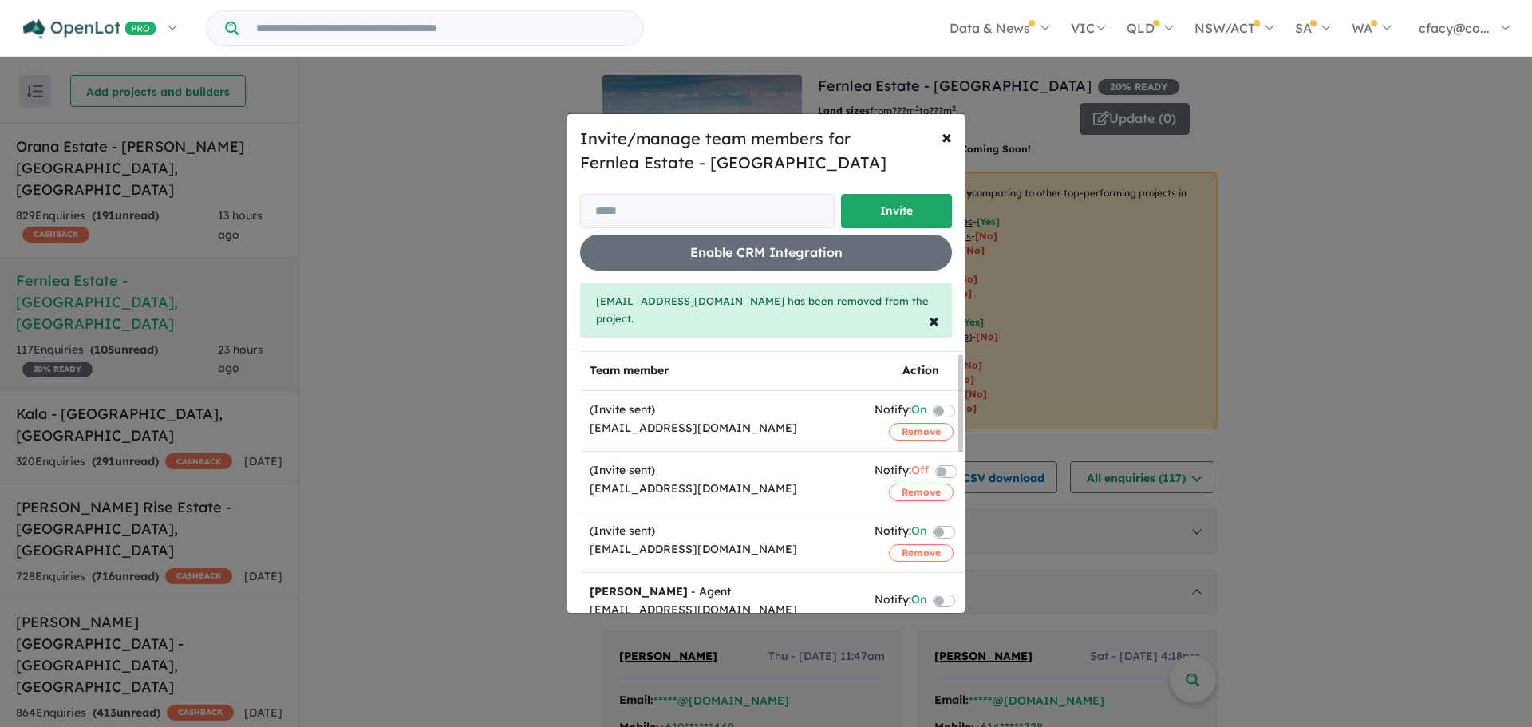
scroll to position [80, 0]
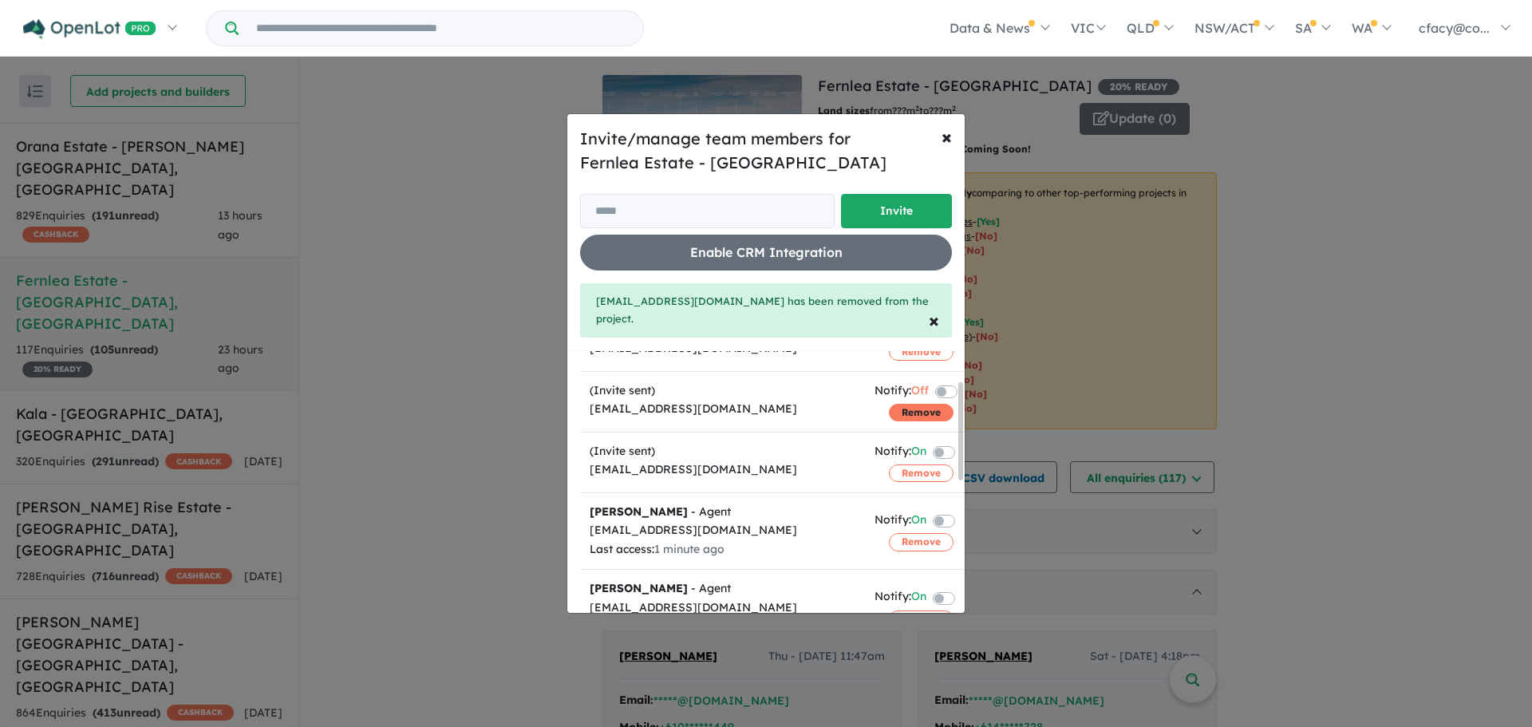
click at [900, 418] on button "Remove" at bounding box center [921, 413] width 65 height 18
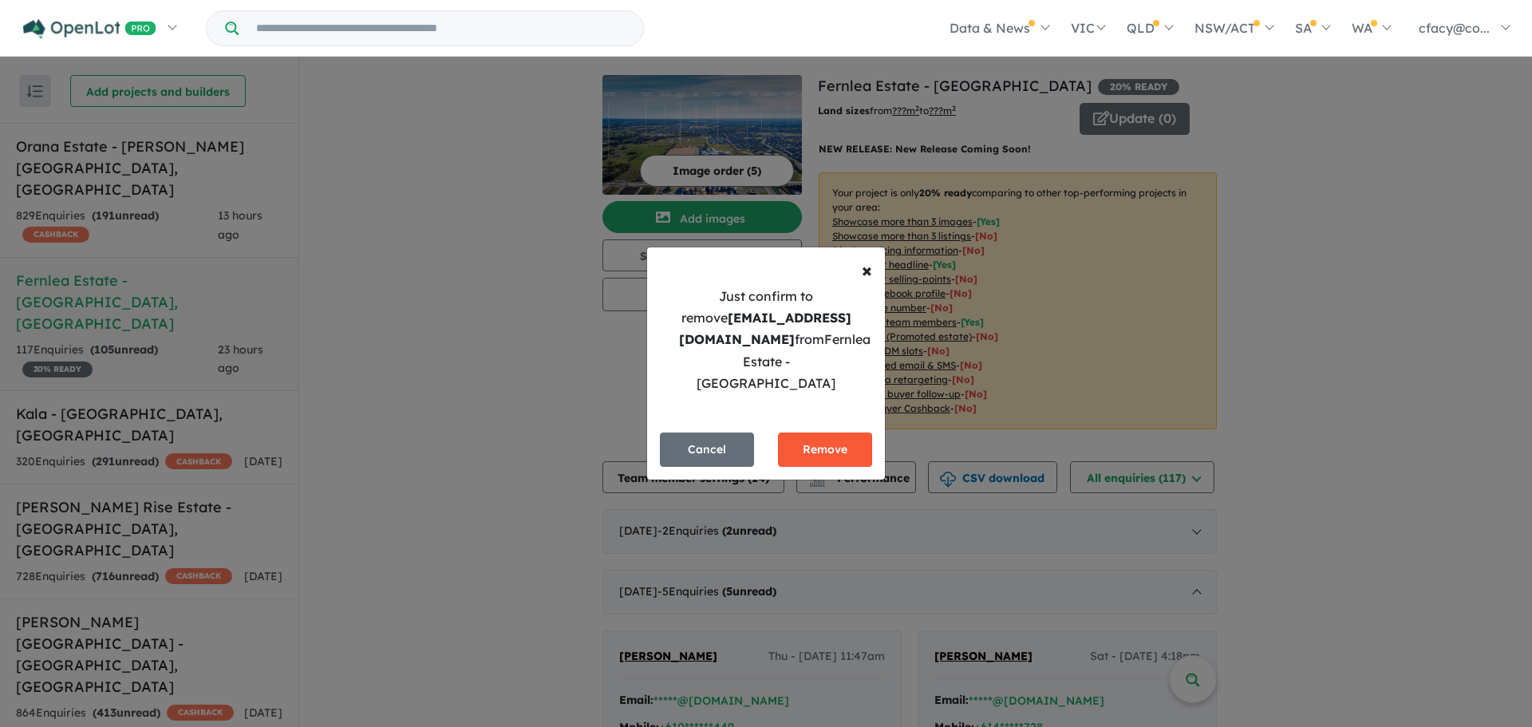
click at [852, 433] on button "Remove" at bounding box center [825, 450] width 94 height 34
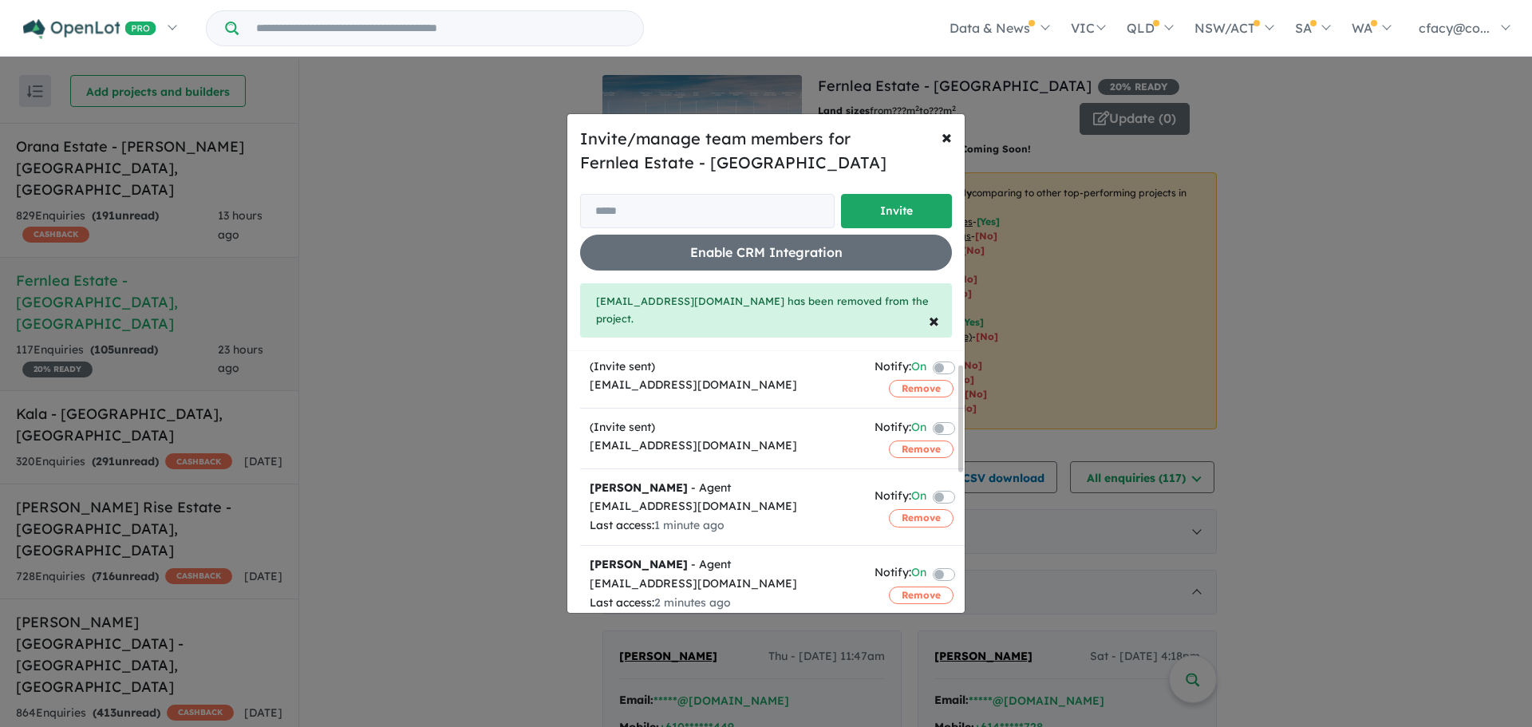
scroll to position [0, 0]
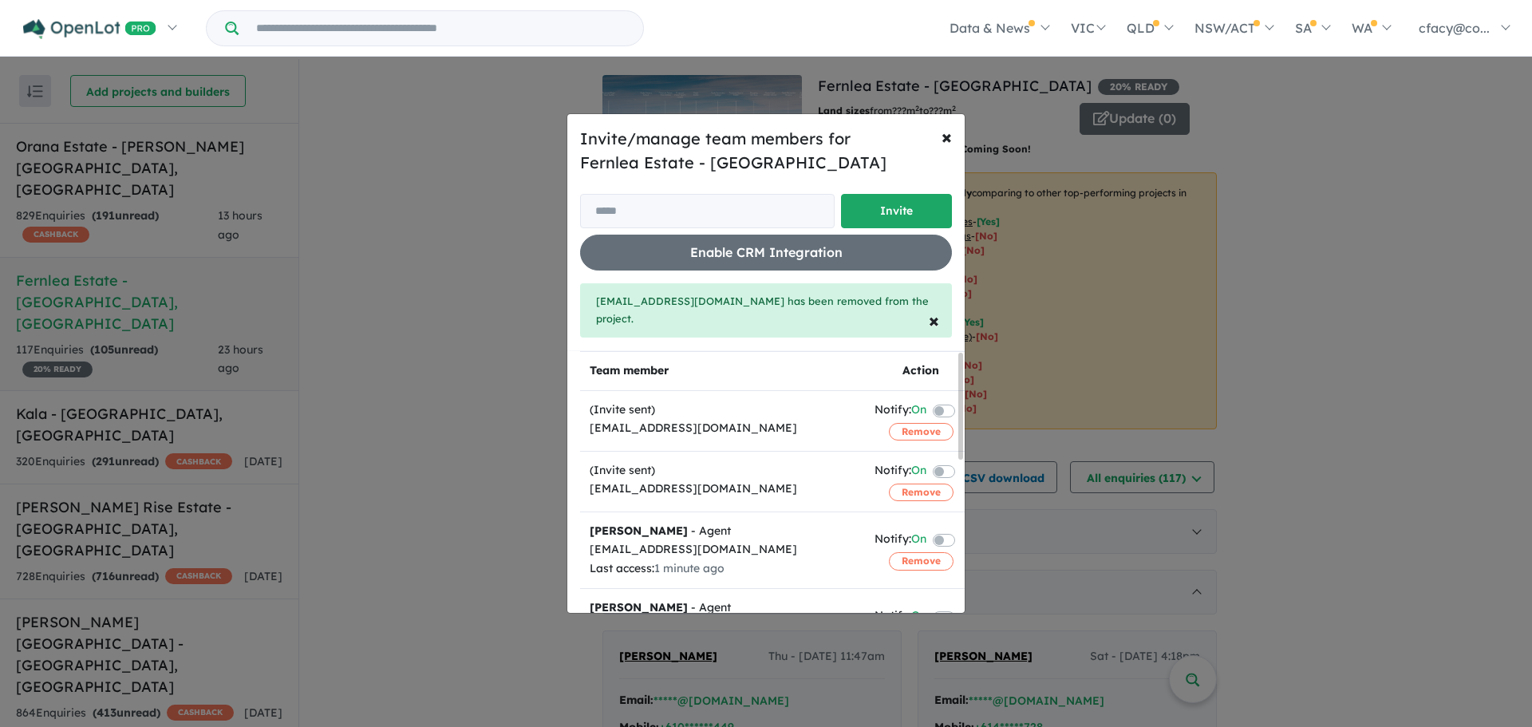
drag, startPoint x: 960, startPoint y: 420, endPoint x: 903, endPoint y: 535, distance: 128.8
click at [964, 405] on div "Team member Action (Invite sent) [EMAIL_ADDRESS][DOMAIN_NAME] Notify: On Remove…" at bounding box center [772, 482] width 385 height 262
click at [605, 214] on input "email" at bounding box center [707, 211] width 255 height 34
paste input "**********"
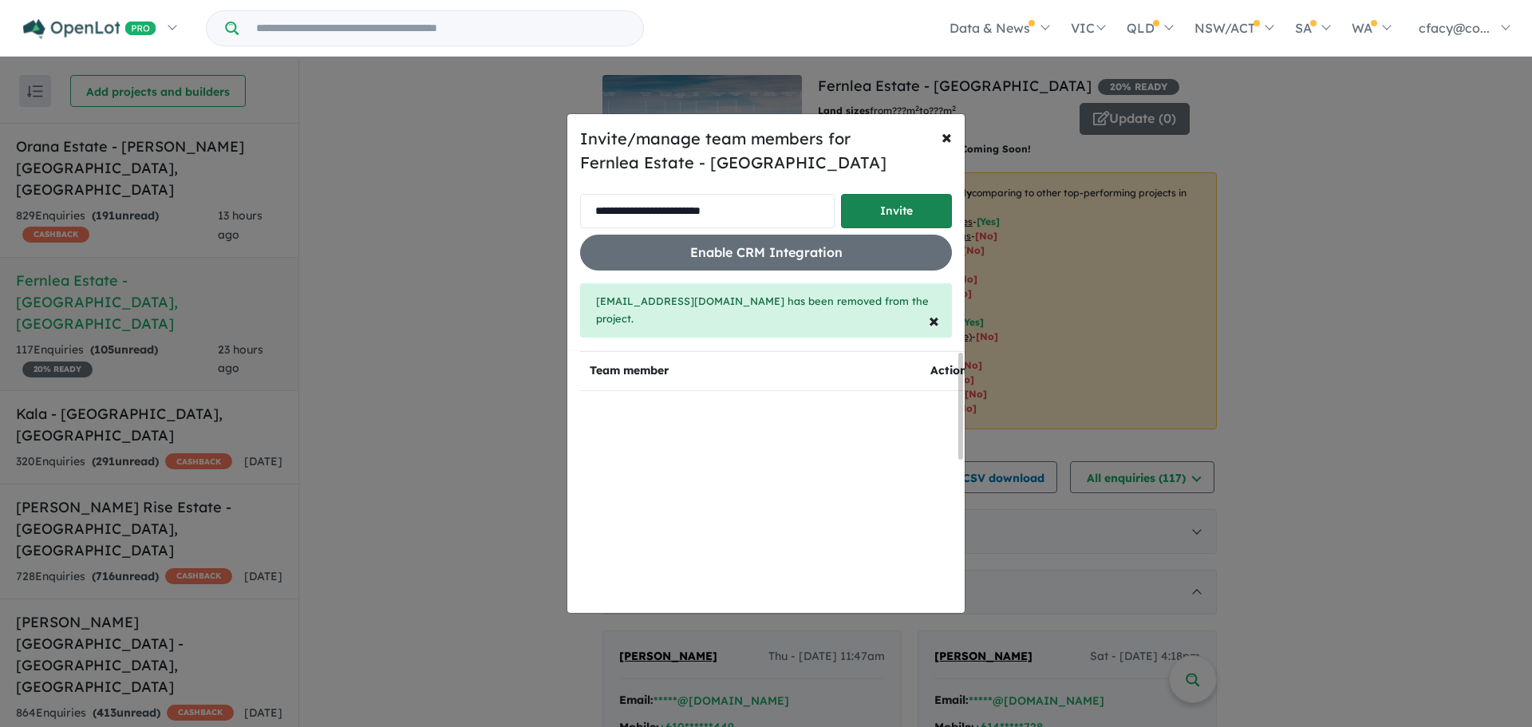
type input "**********"
click at [904, 210] on button "Invite" at bounding box center [896, 211] width 111 height 34
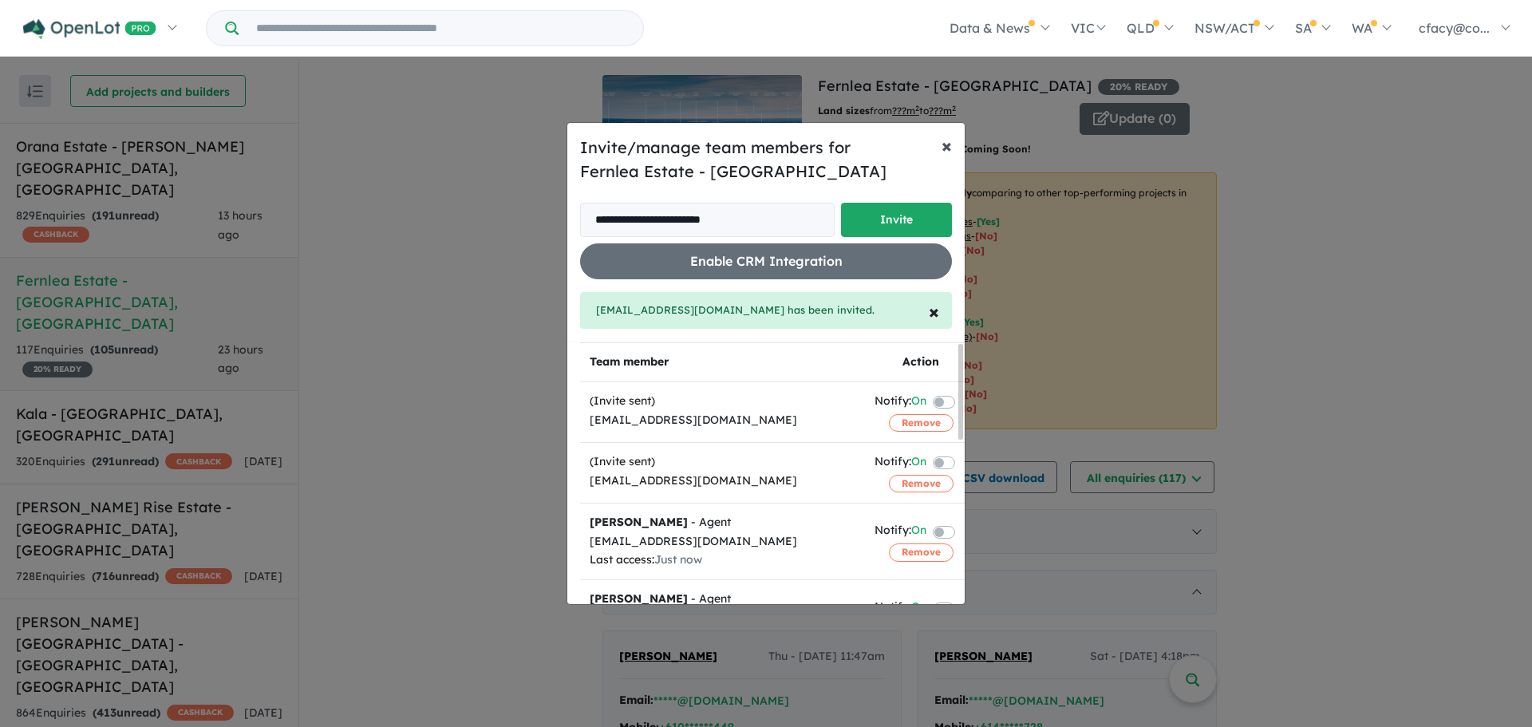
click at [948, 145] on span "×" at bounding box center [947, 145] width 10 height 24
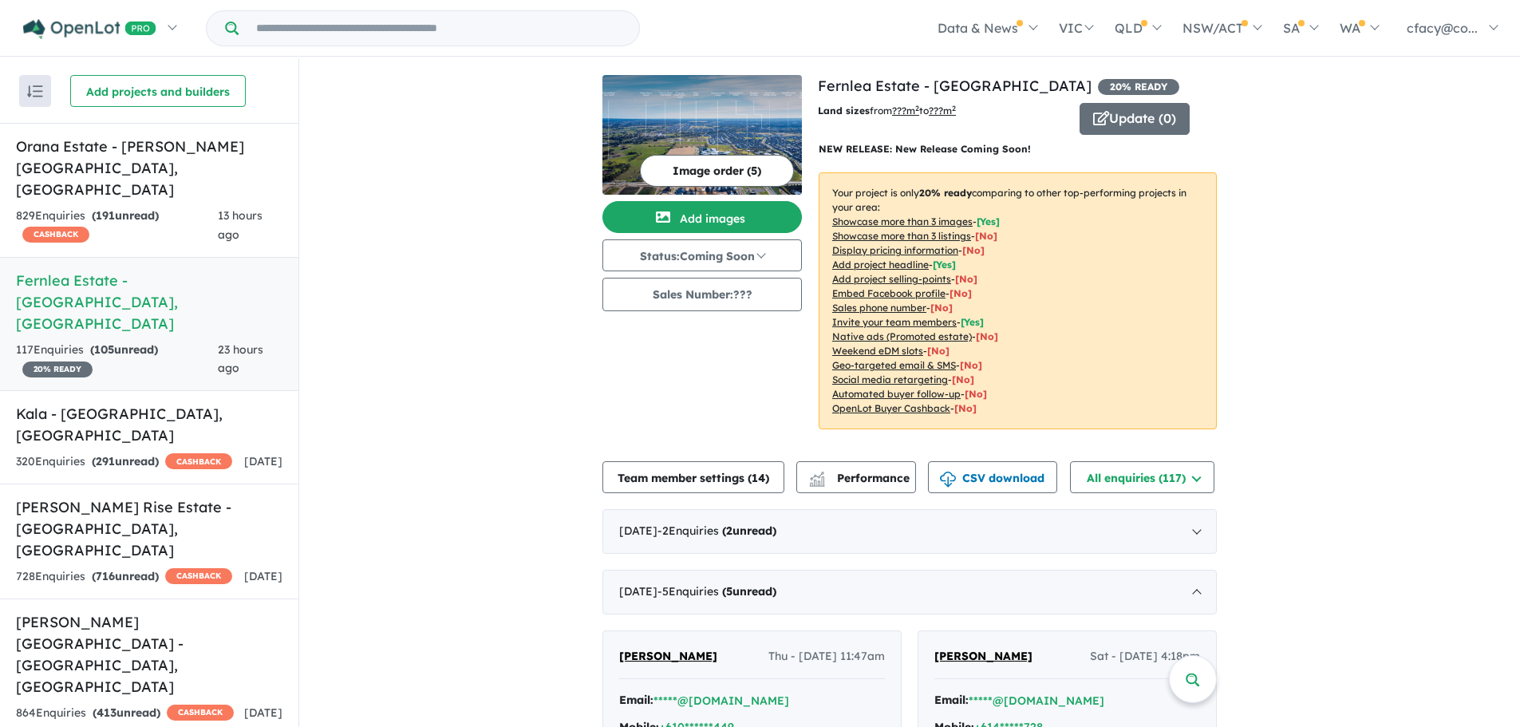
click at [719, 176] on button "Image order ( 5 )" at bounding box center [717, 171] width 154 height 32
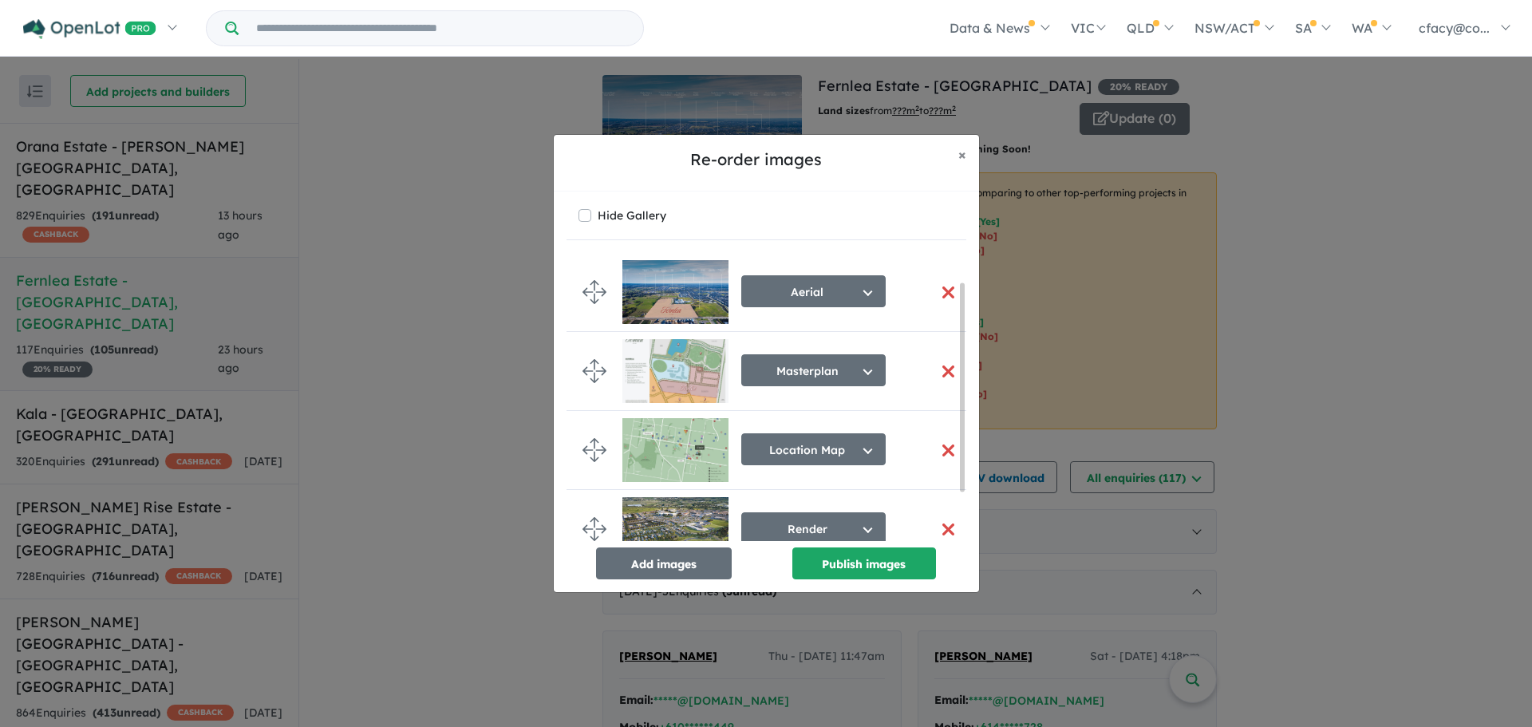
scroll to position [101, 0]
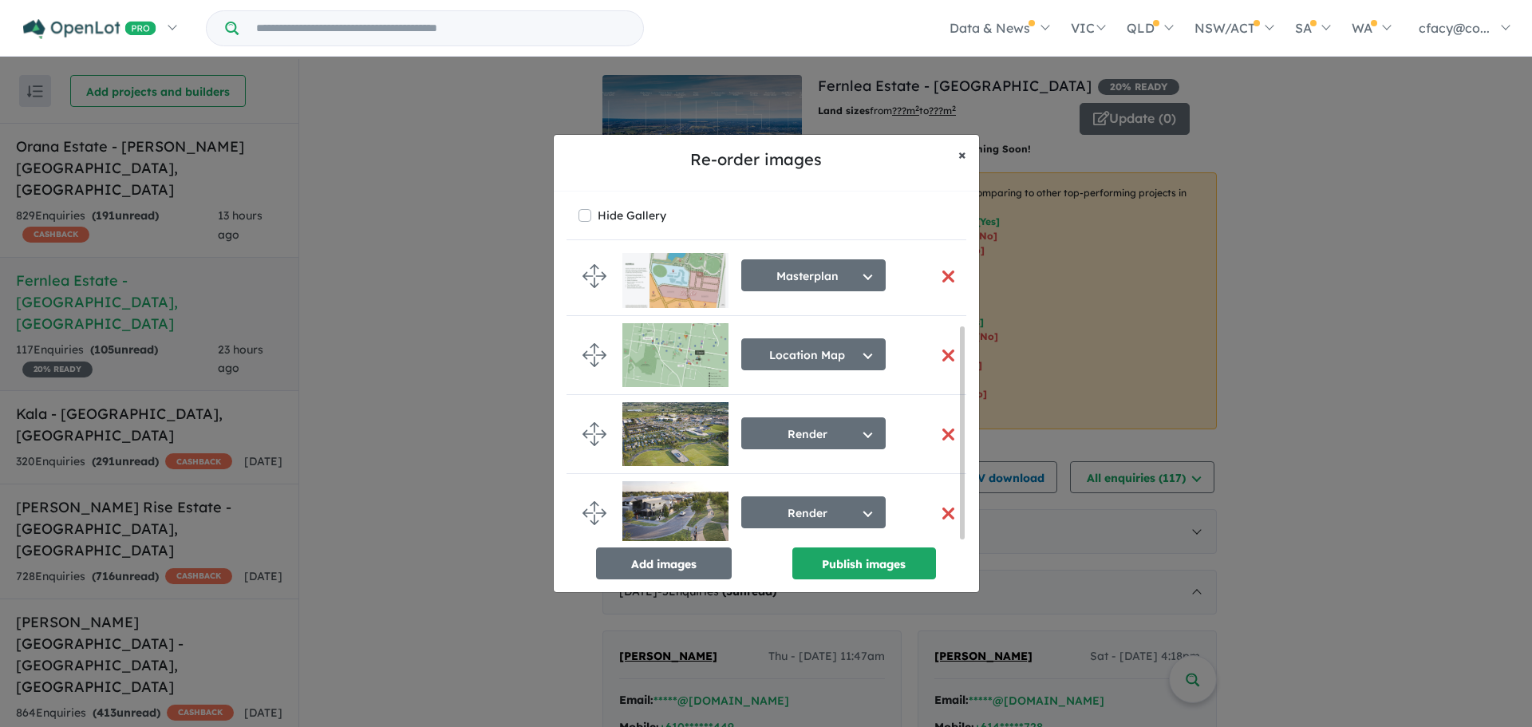
click at [958, 157] on span "×" at bounding box center [962, 154] width 8 height 18
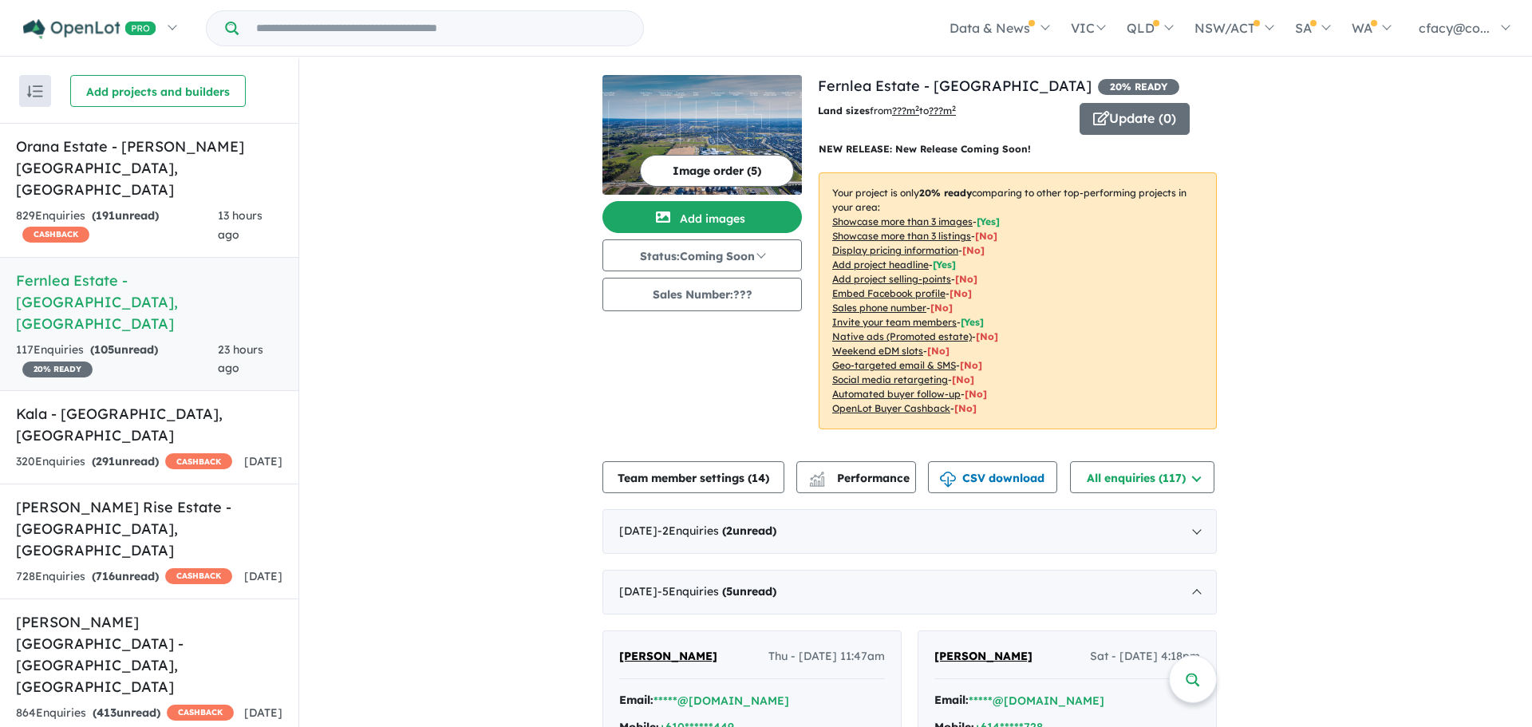
scroll to position [97, 0]
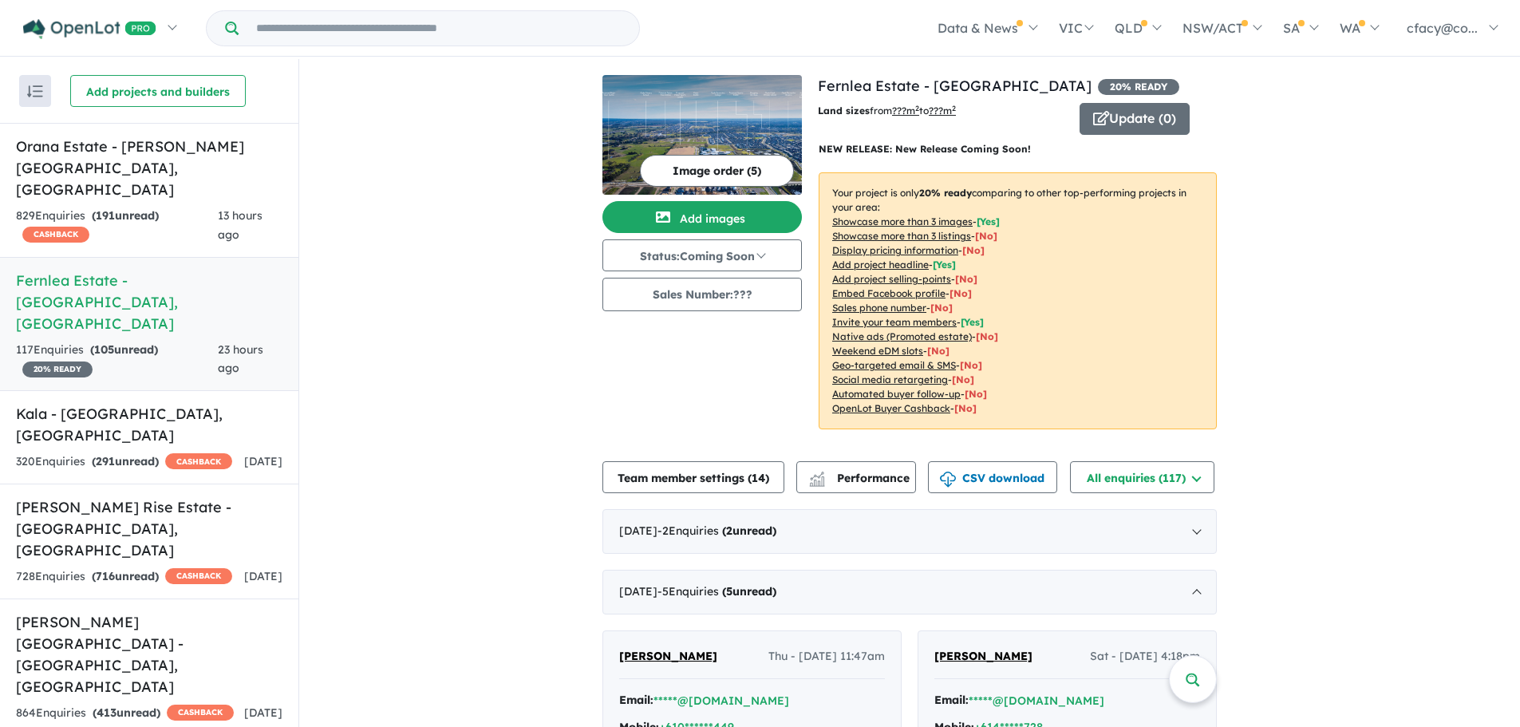
click at [903, 112] on u "??? m 2" at bounding box center [905, 111] width 27 height 12
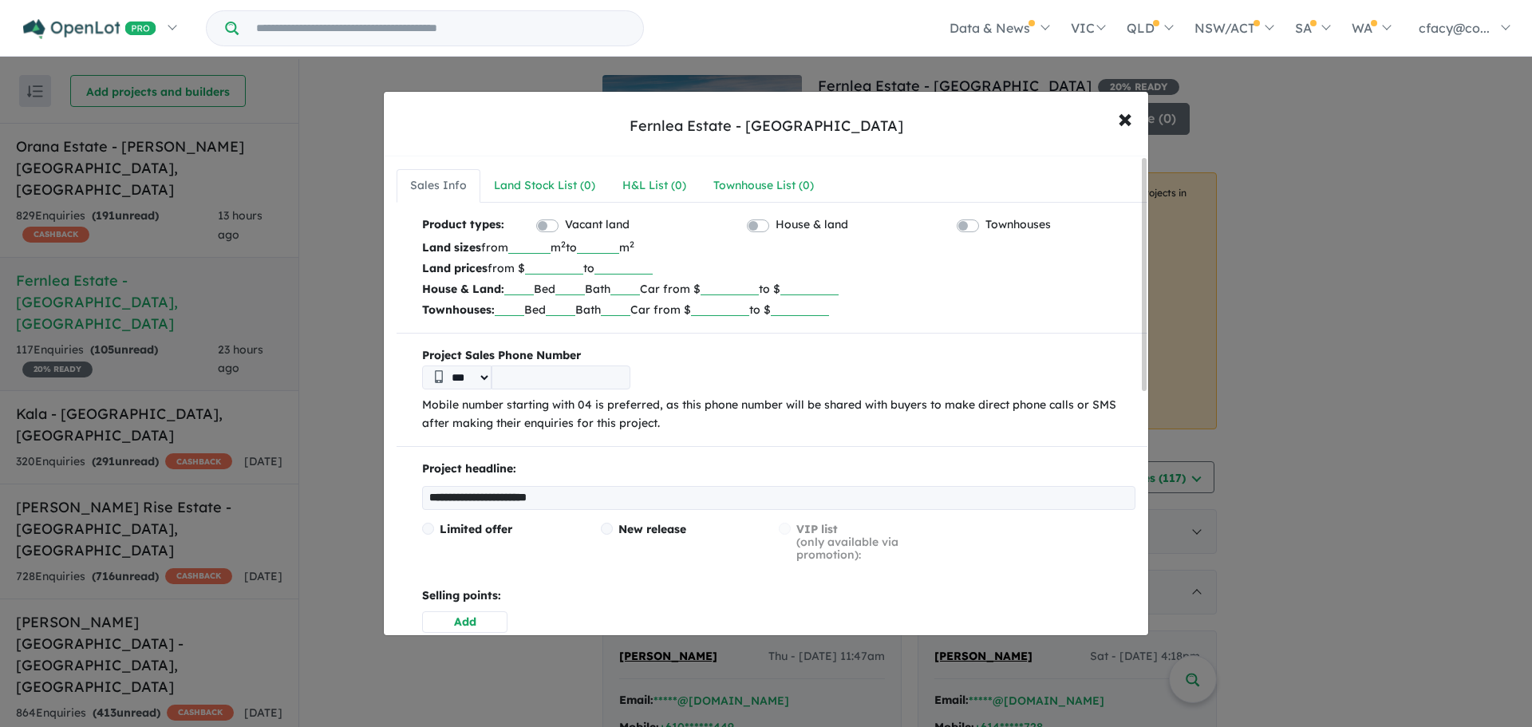
click at [532, 245] on input "number" at bounding box center [529, 246] width 42 height 16
type input "***"
click at [619, 246] on input "number" at bounding box center [598, 246] width 42 height 16
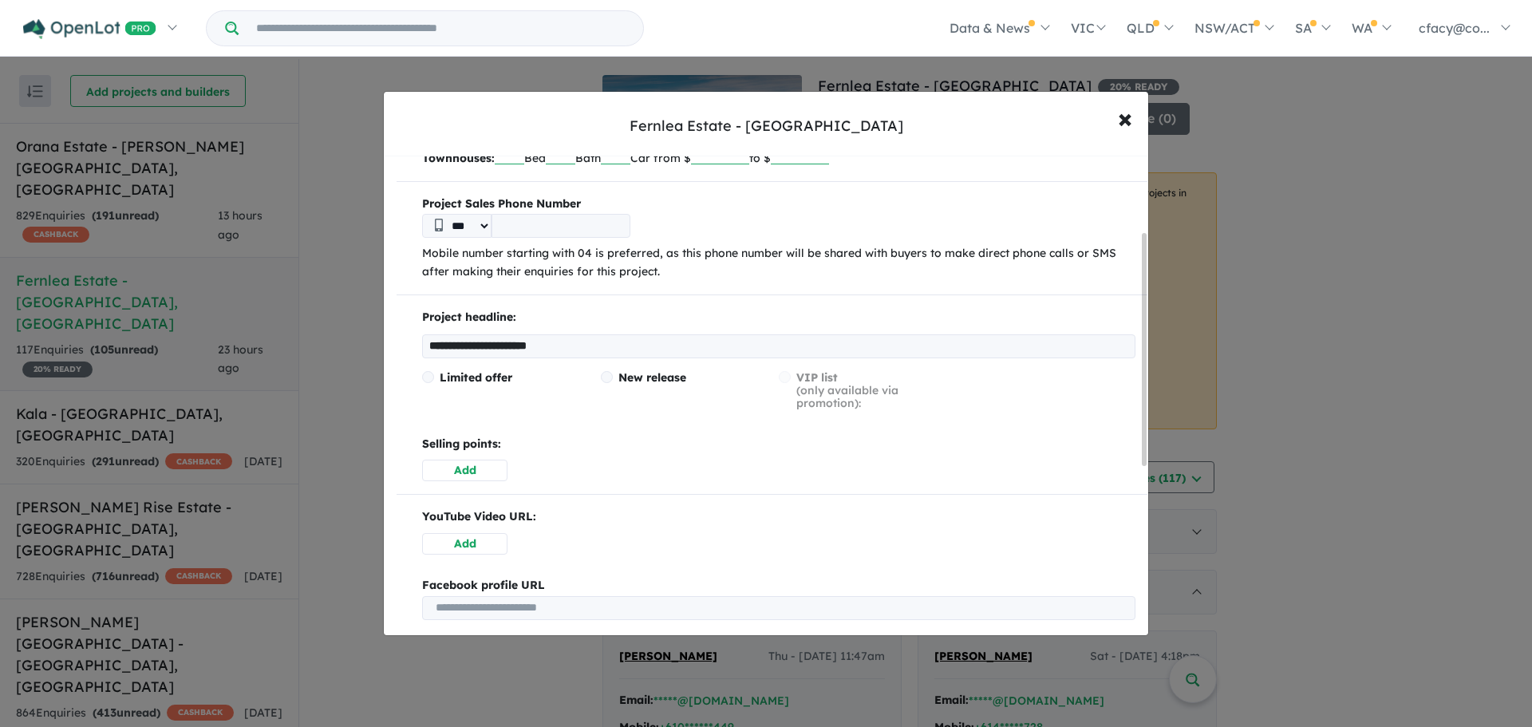
scroll to position [160, 0]
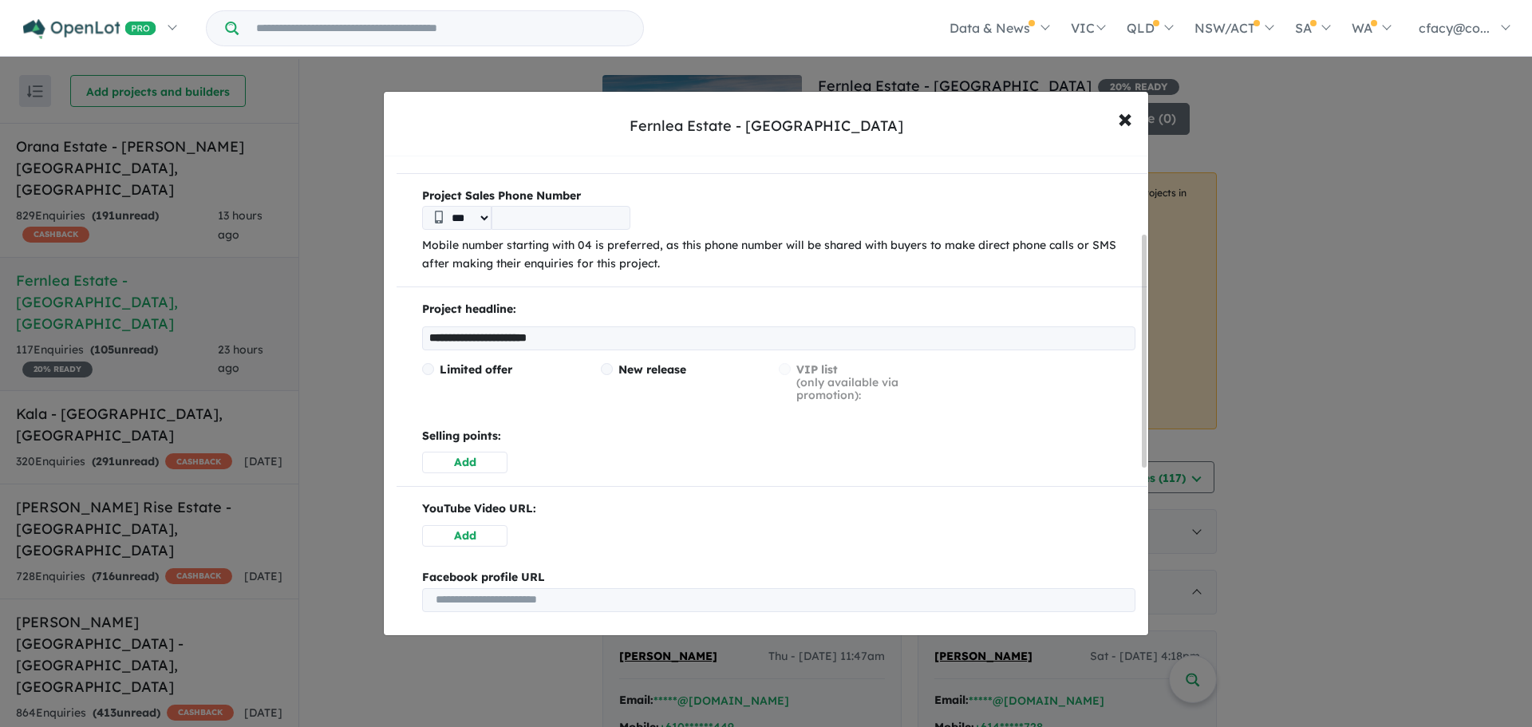
type input "***"
click at [521, 224] on input "tel" at bounding box center [561, 218] width 139 height 24
click at [521, 222] on input "tel" at bounding box center [561, 218] width 139 height 24
click at [533, 226] on input "tel" at bounding box center [561, 218] width 139 height 24
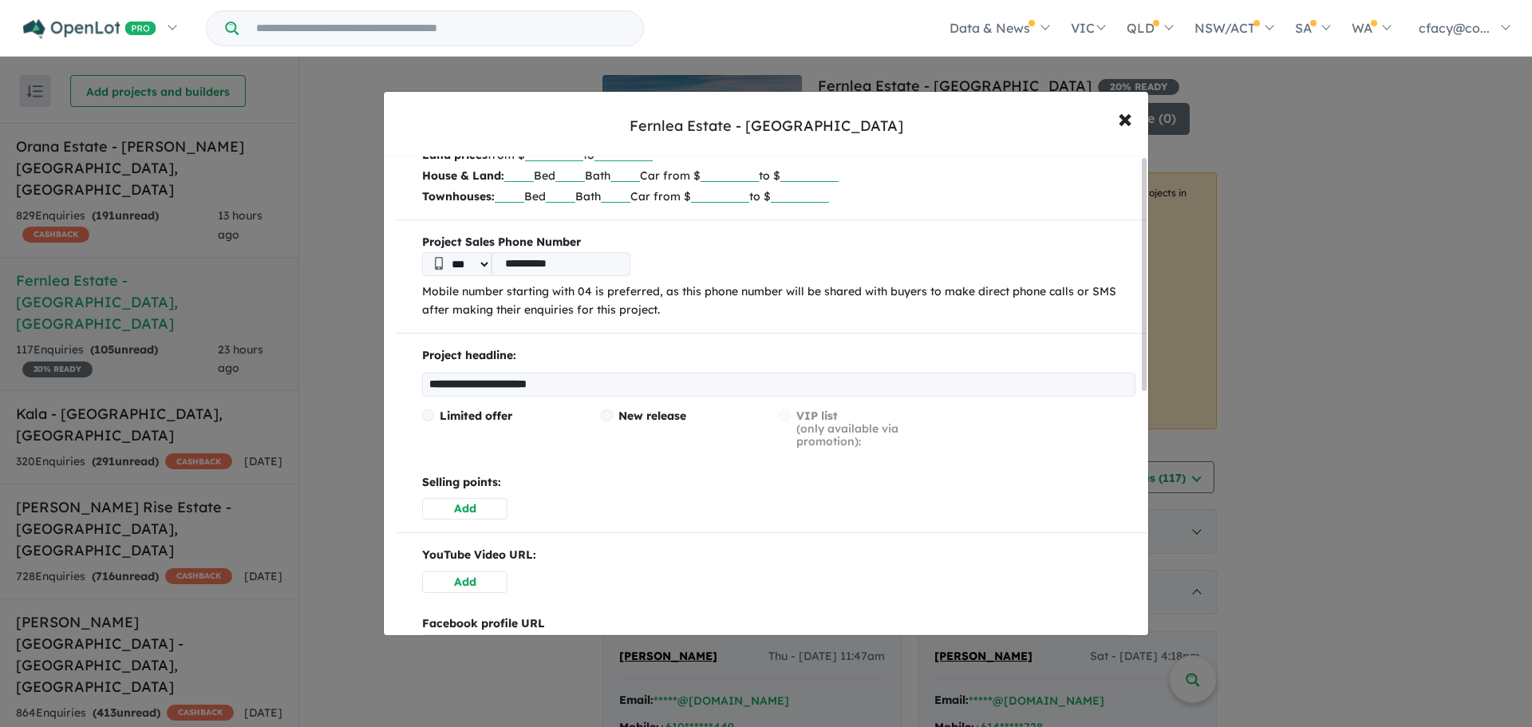
scroll to position [0, 0]
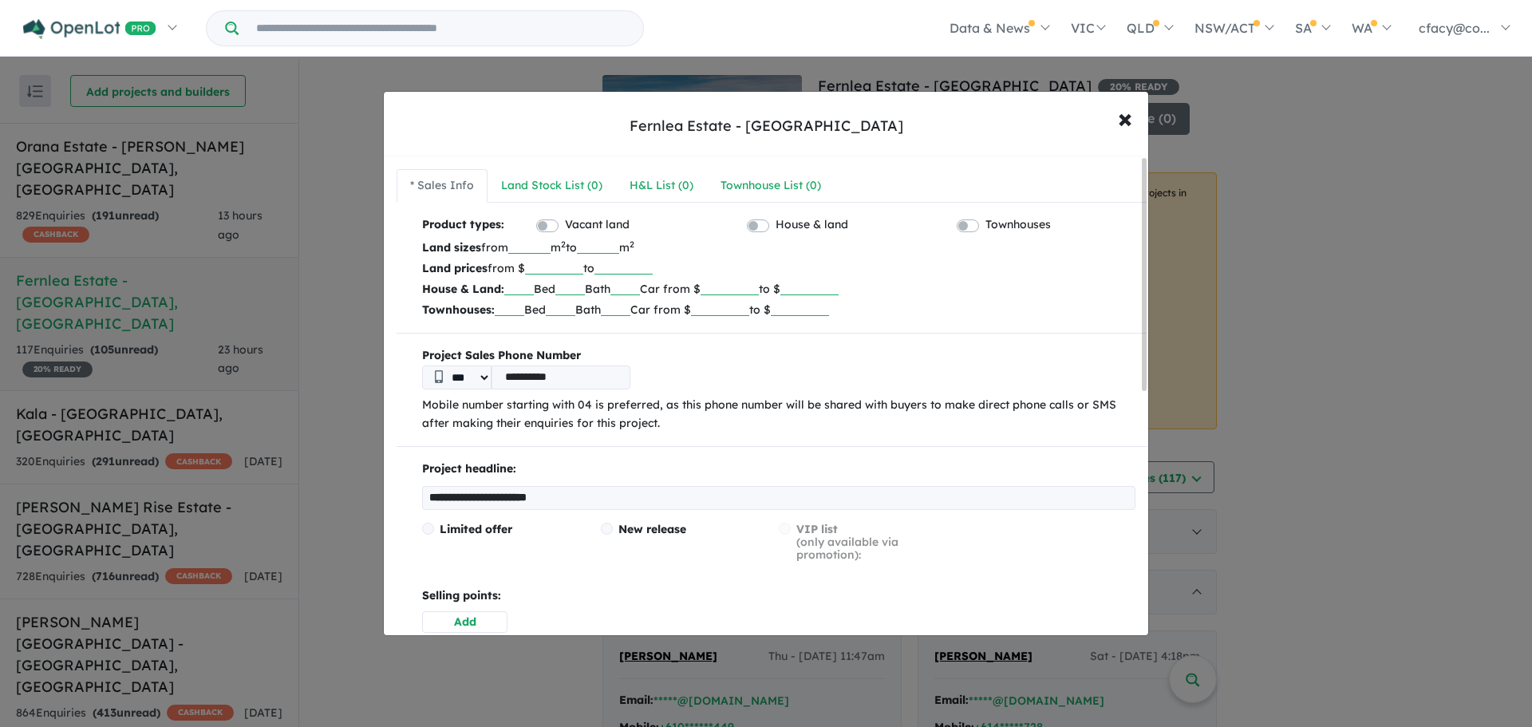
type input "**********"
click at [835, 361] on b "Project Sales Phone Number" at bounding box center [778, 355] width 713 height 19
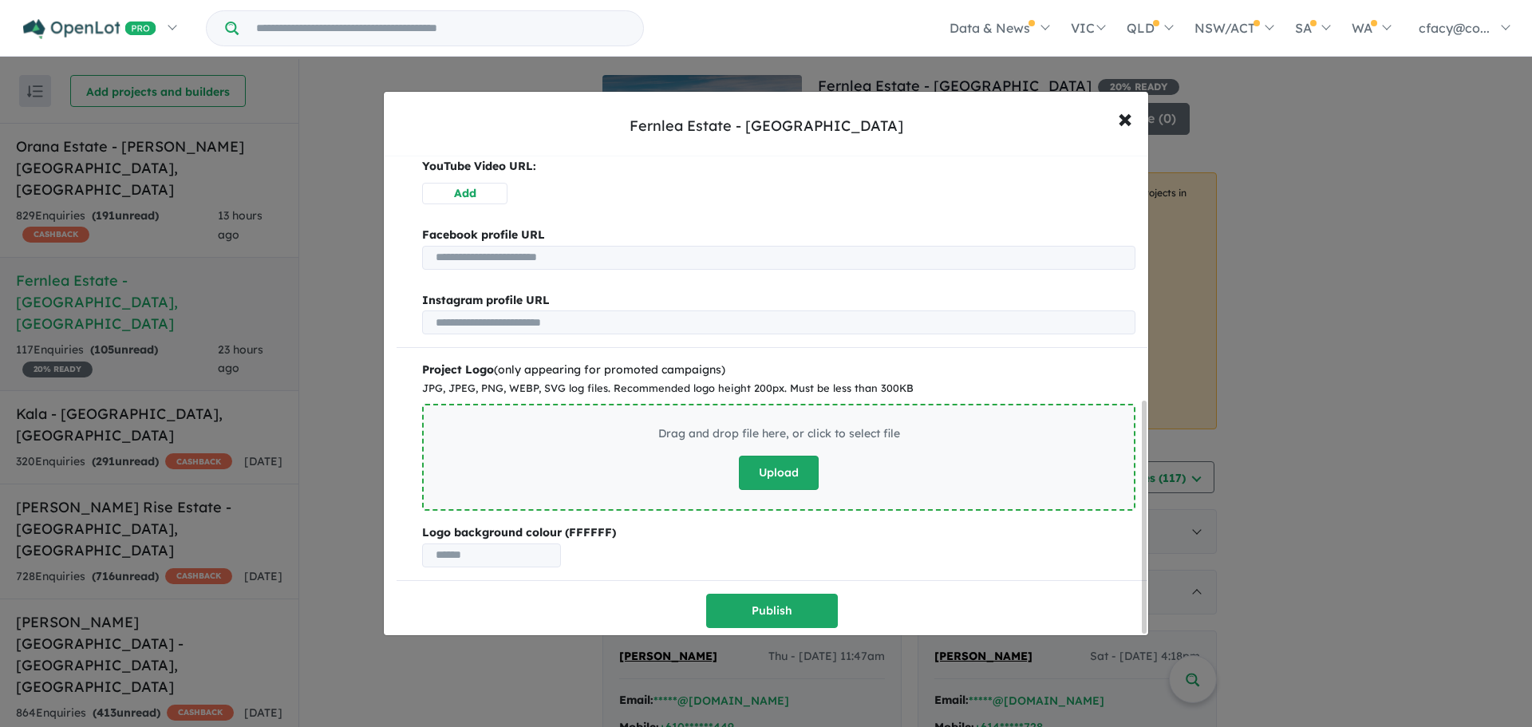
click at [798, 475] on button "Upload" at bounding box center [779, 473] width 80 height 34
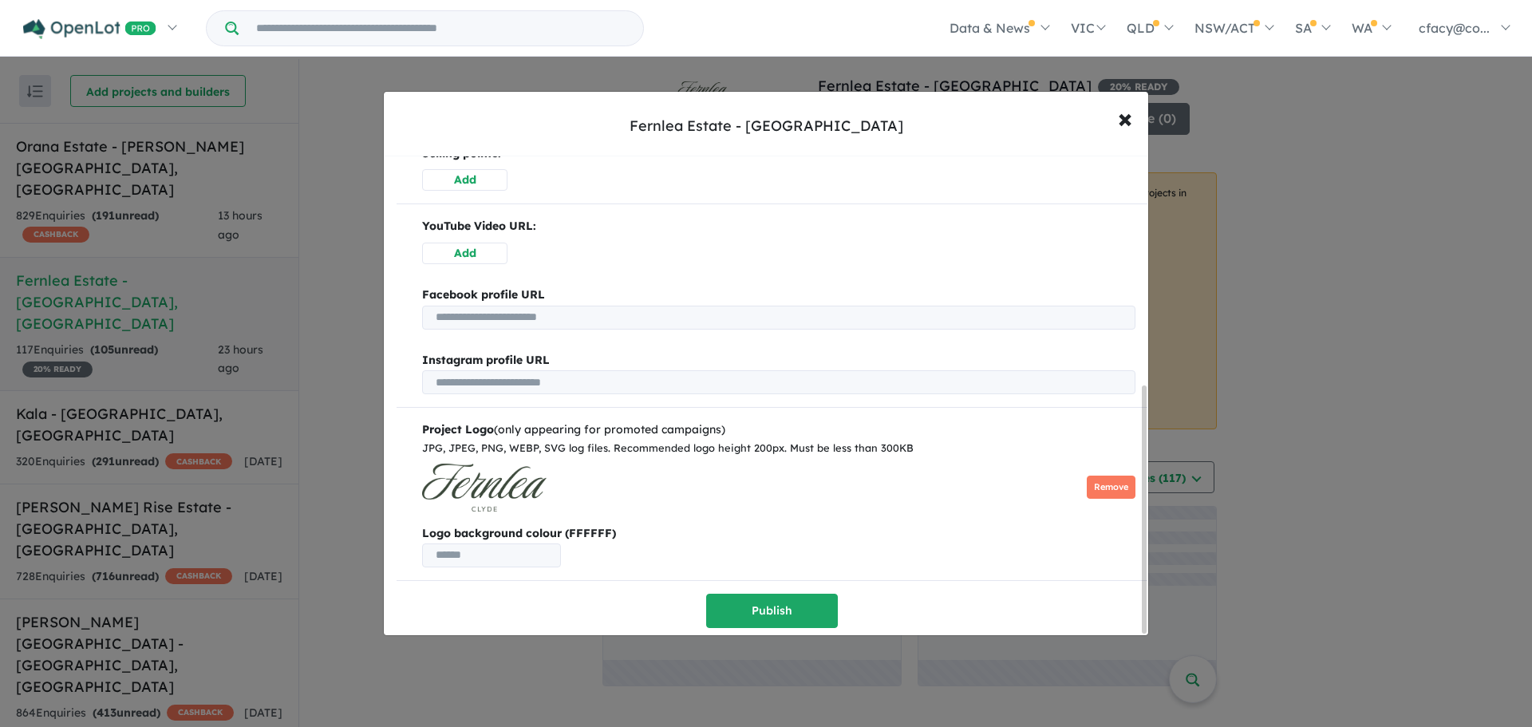
scroll to position [446, 0]
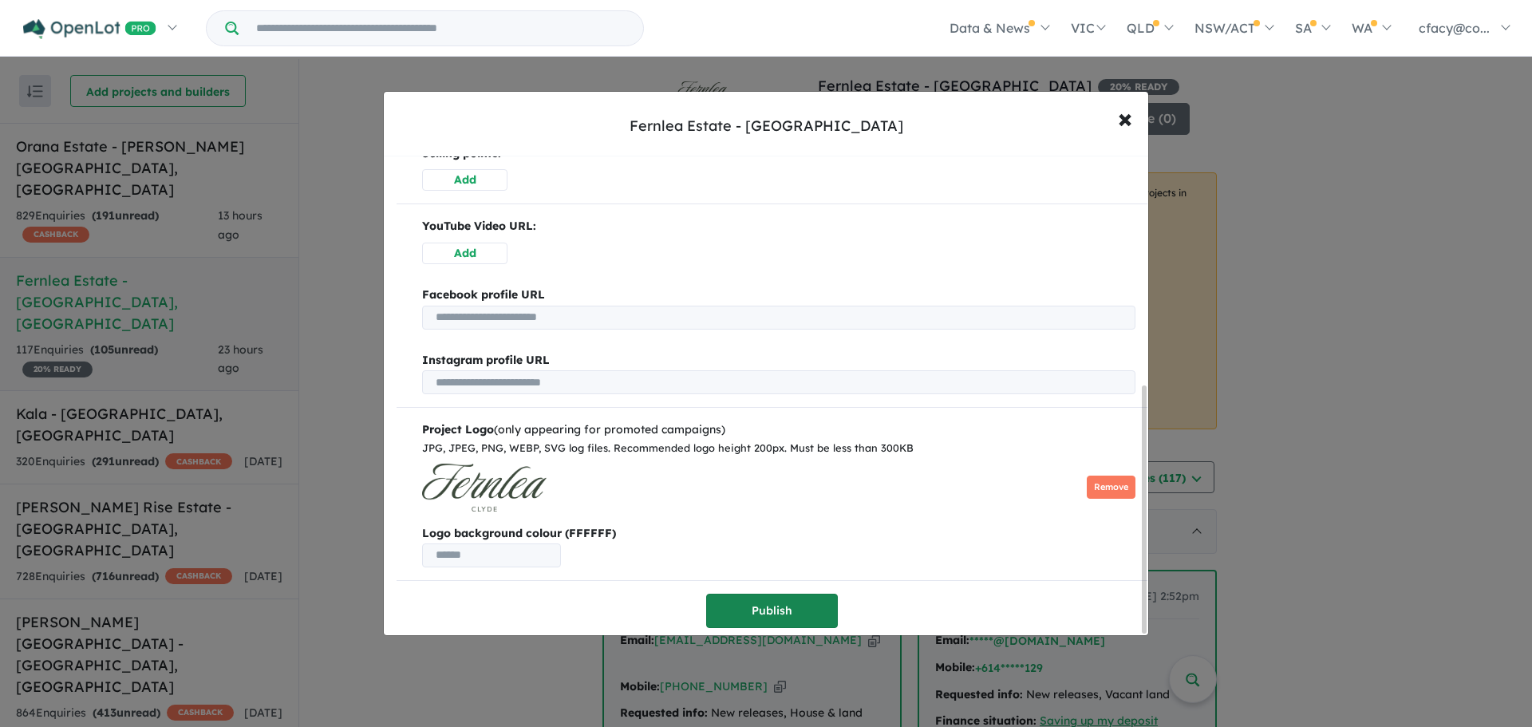
click at [743, 608] on button "Publish" at bounding box center [772, 611] width 132 height 34
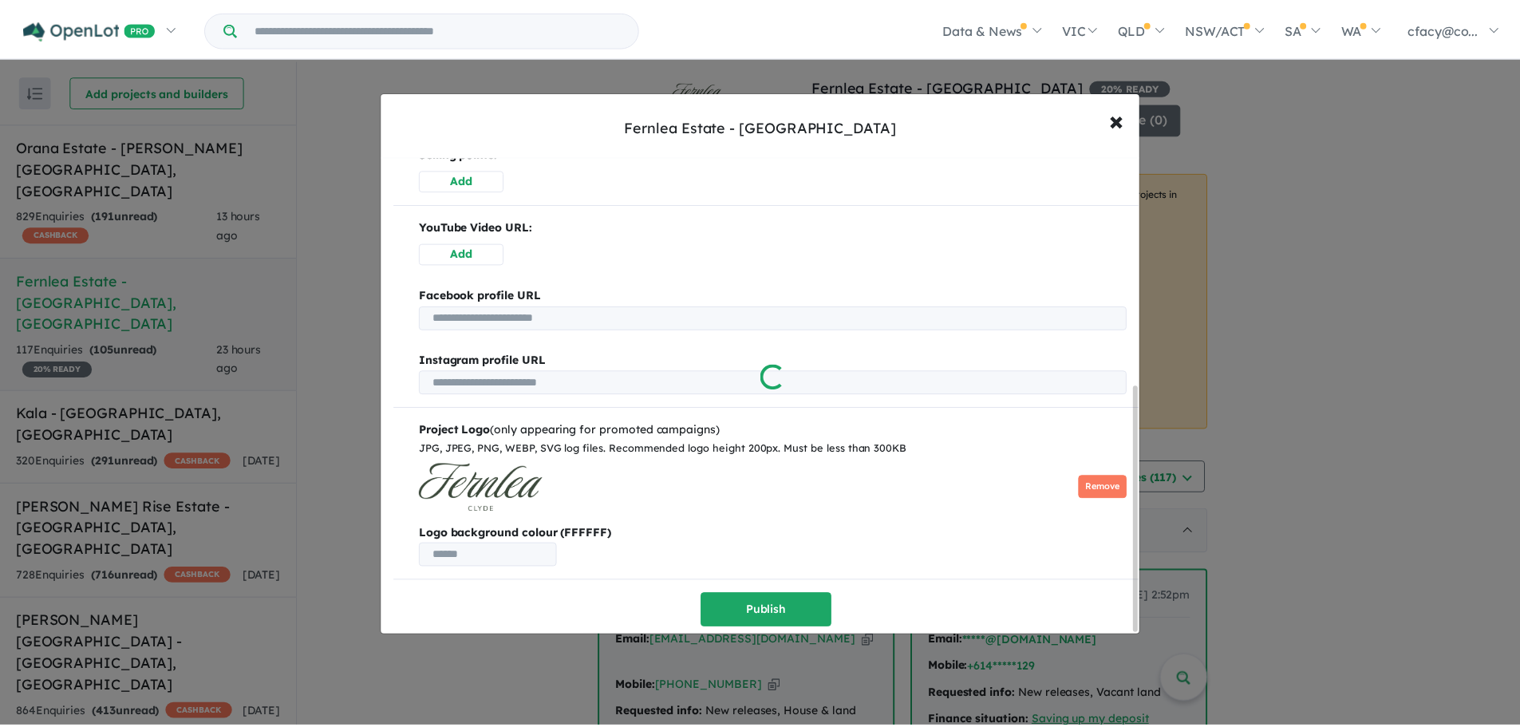
scroll to position [0, 0]
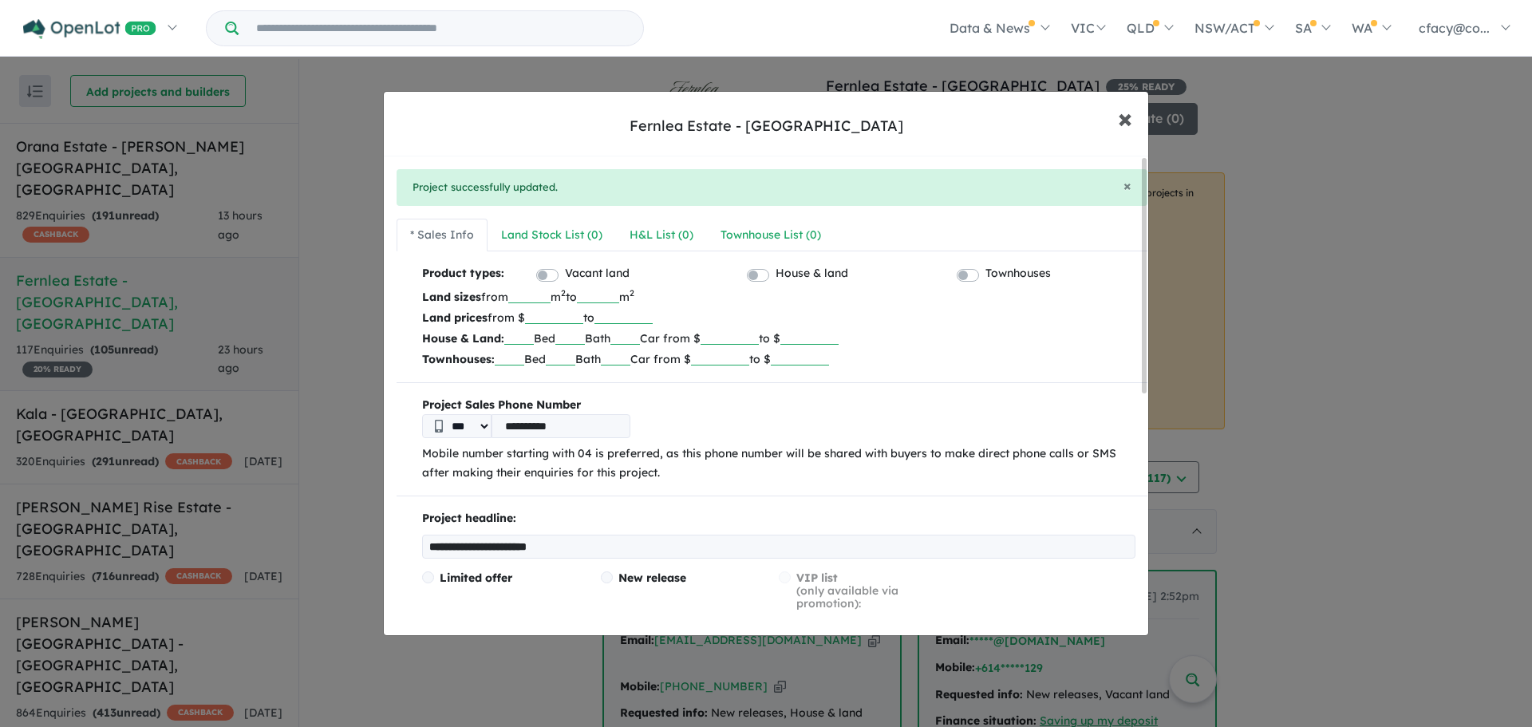
click at [1125, 121] on span "×" at bounding box center [1125, 118] width 14 height 34
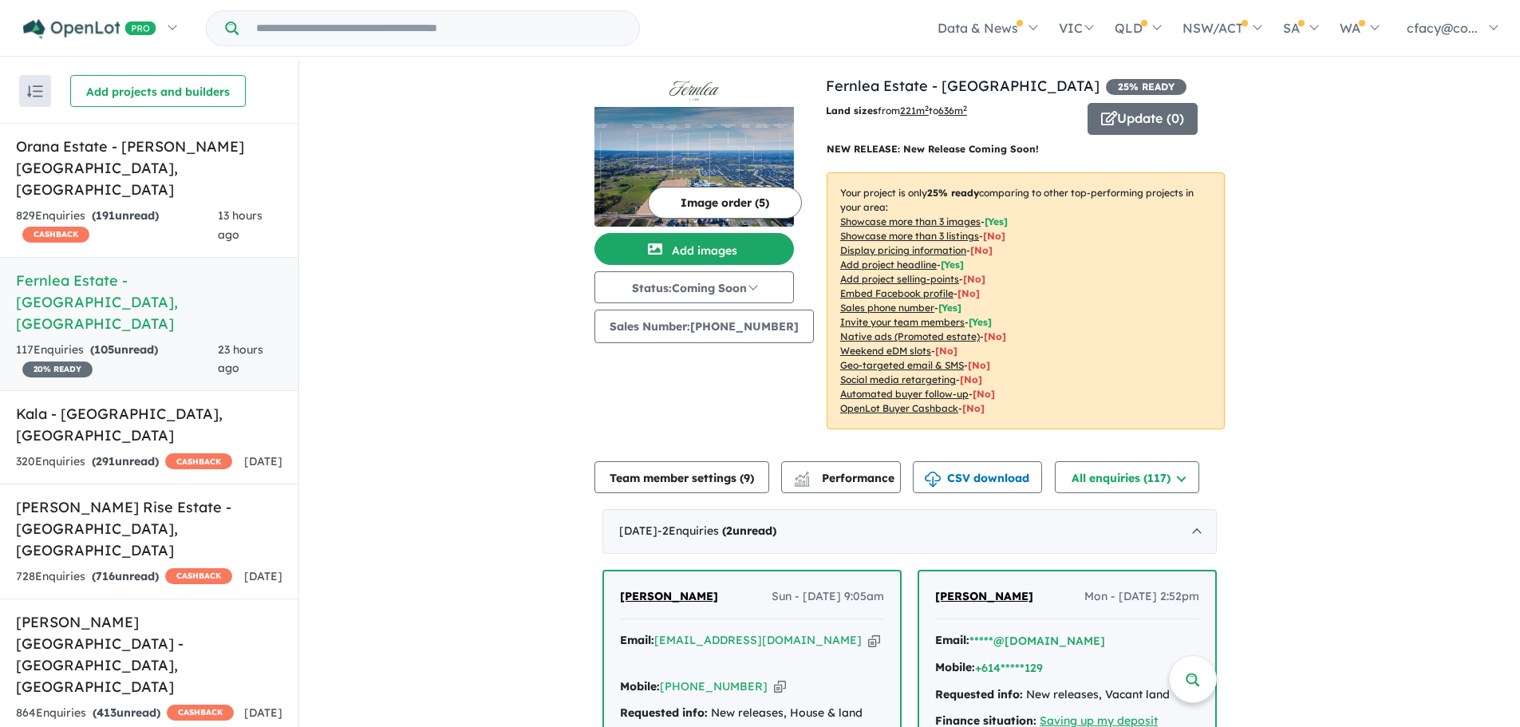
click at [681, 393] on div "Image order ( 5 ) Add images Status: Coming Soon In Planning Coming Soon Sellin…" at bounding box center [710, 261] width 231 height 373
click at [738, 286] on button "Status: Coming Soon" at bounding box center [695, 287] width 200 height 32
click at [773, 401] on div "Image order ( 5 ) Add images Status: Coming Soon In Planning Coming Soon Sellin…" at bounding box center [710, 261] width 231 height 373
